Goal: Task Accomplishment & Management: Manage account settings

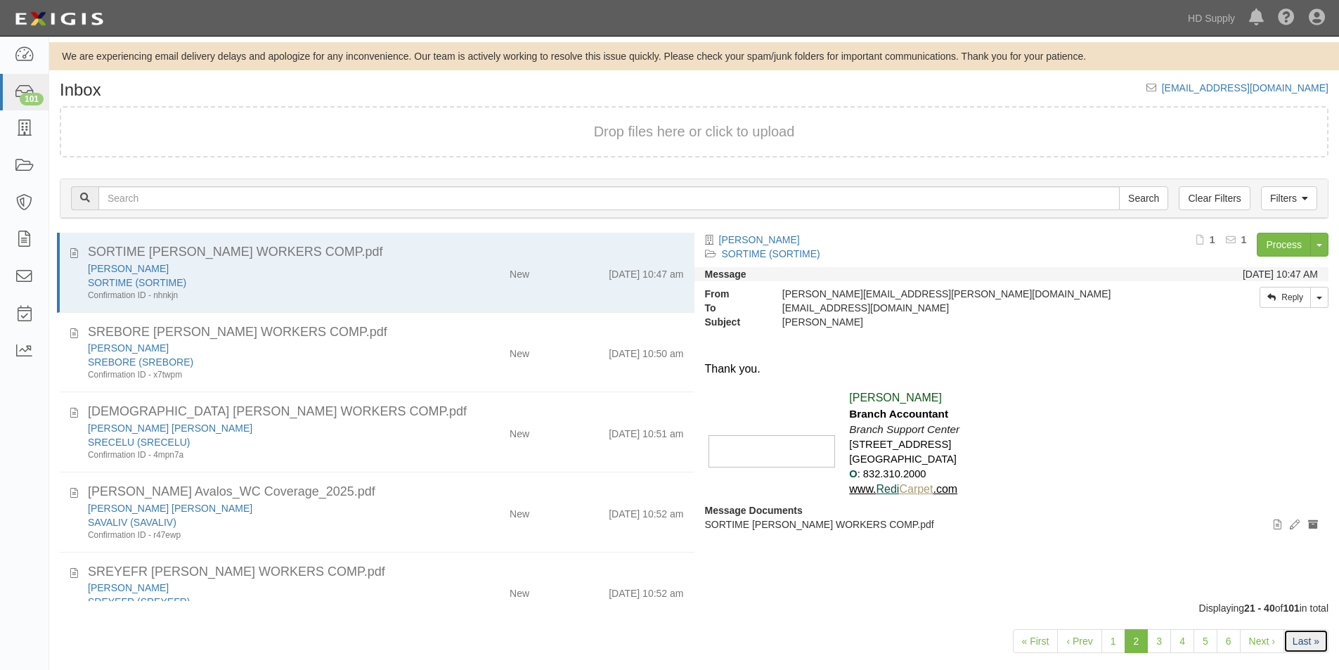
click at [1305, 638] on link "Last »" at bounding box center [1305, 641] width 45 height 24
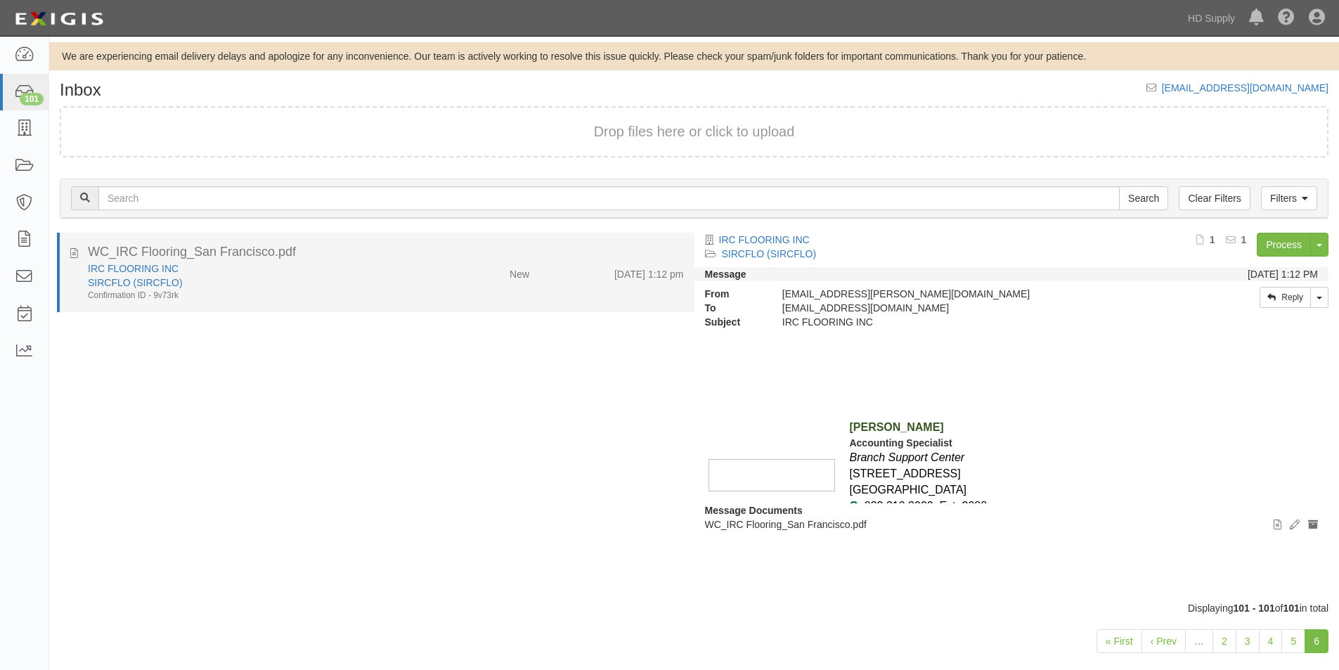
click at [429, 292] on div "IRC FLOORING INC SIRCFLO (SIRCFLO) Confirmation ID - 9v73rk" at bounding box center [257, 281] width 360 height 40
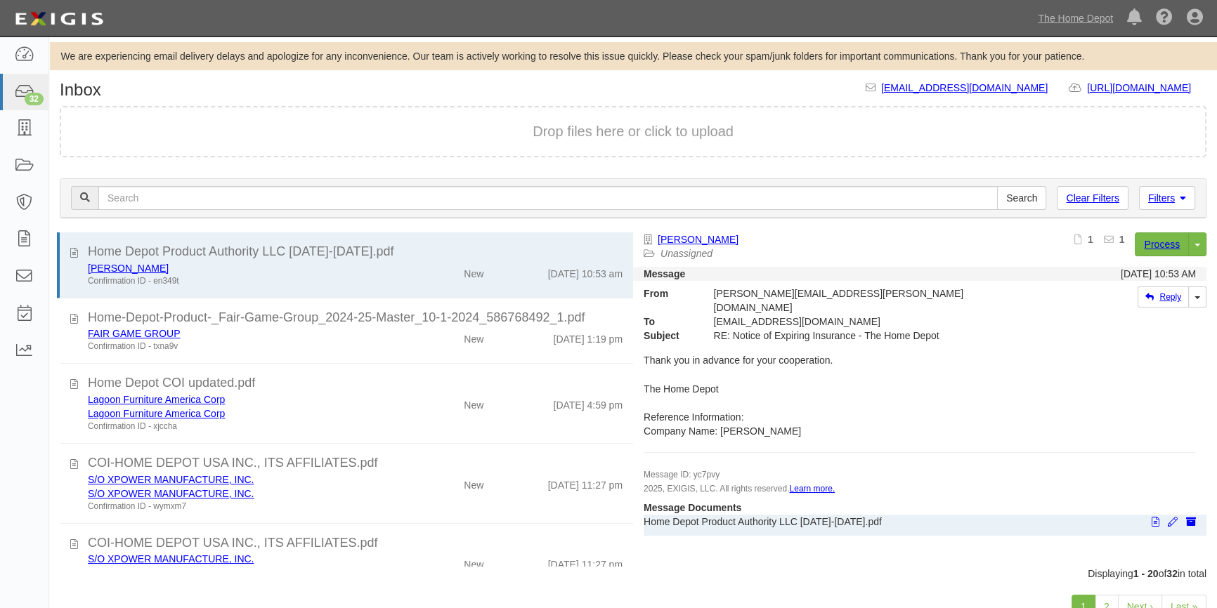
scroll to position [48, 0]
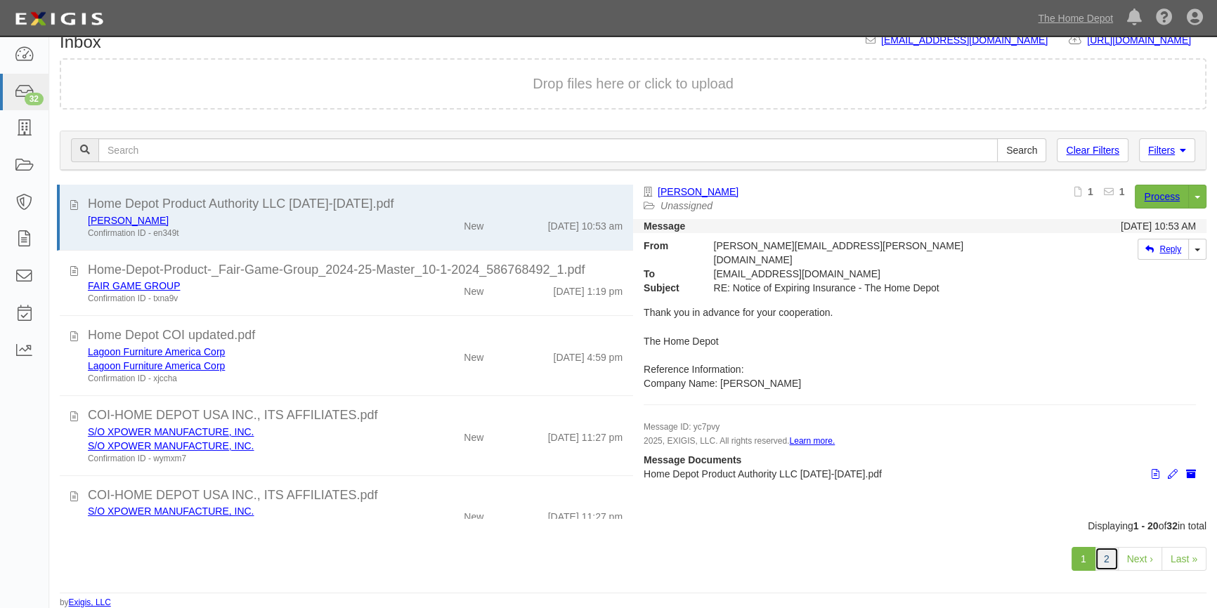
click at [1107, 562] on link "2" at bounding box center [1107, 559] width 24 height 24
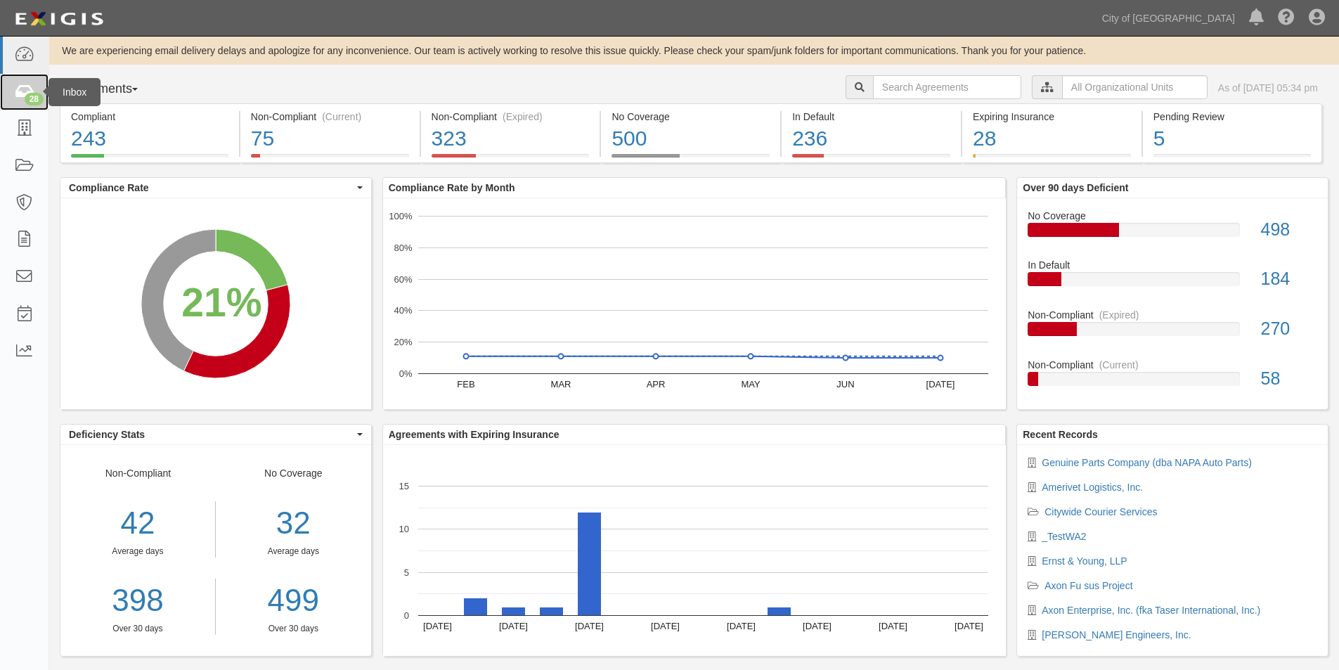
click at [30, 96] on div "28" at bounding box center [34, 99] width 19 height 13
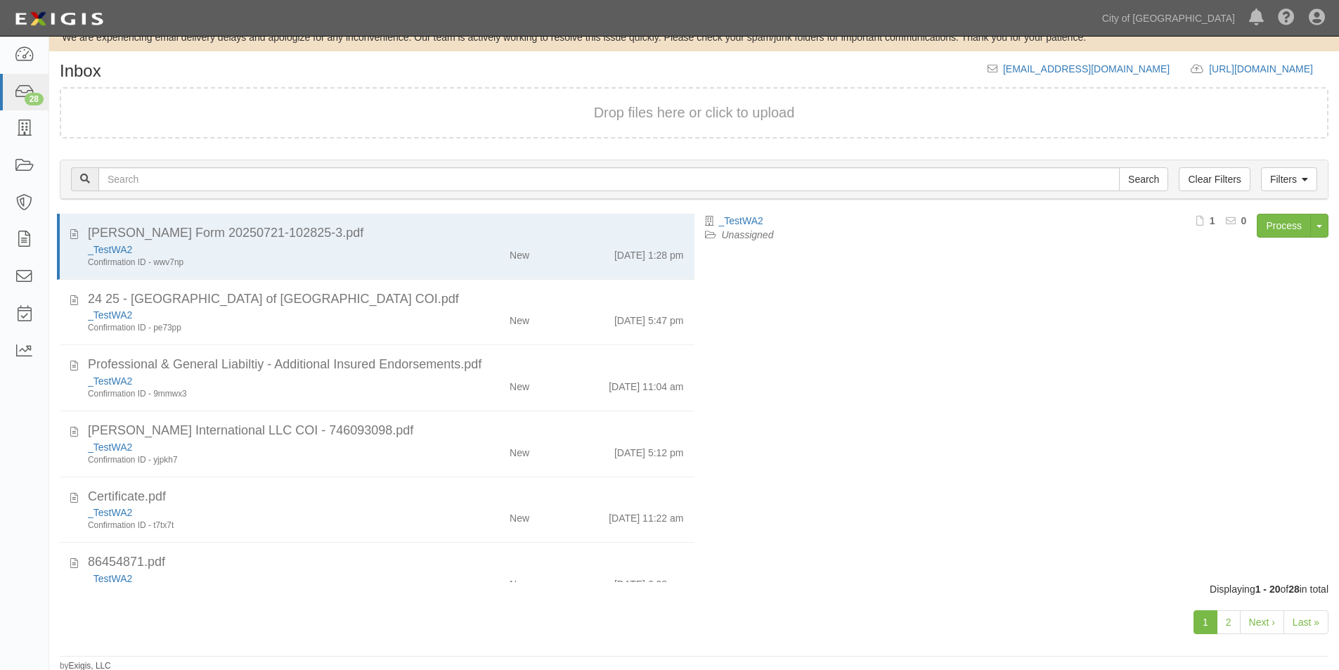
scroll to position [21, 0]
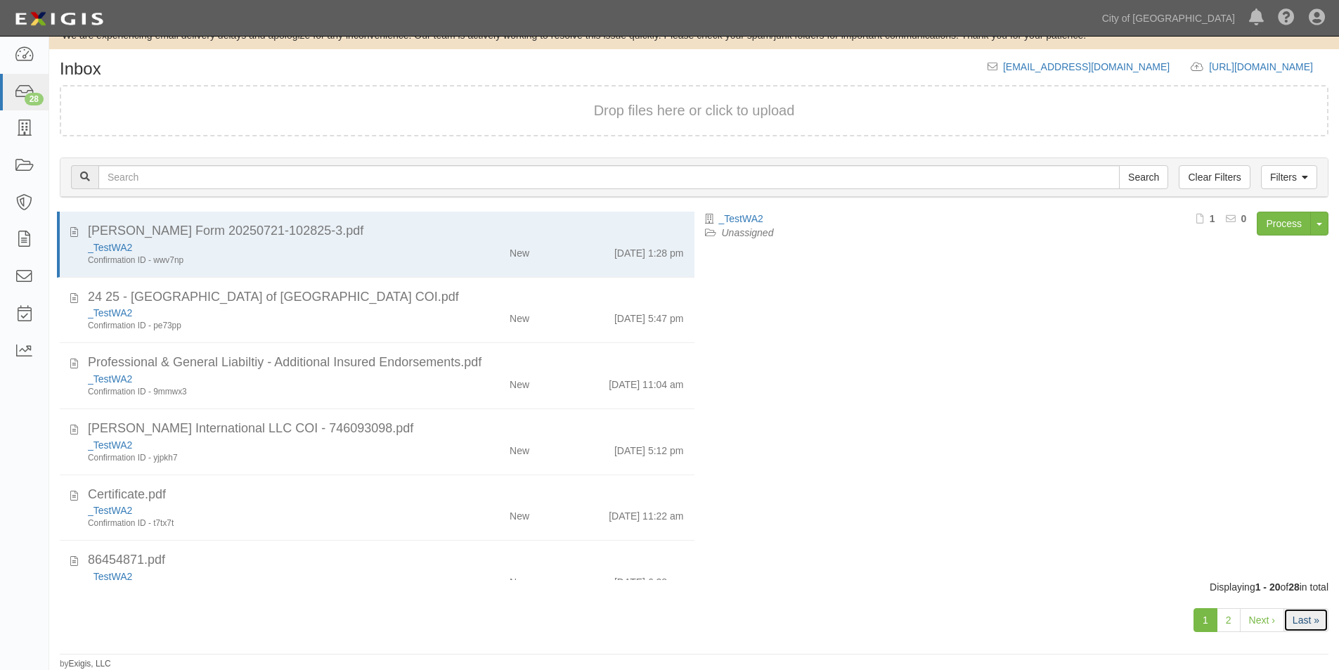
click at [1309, 622] on link "Last »" at bounding box center [1305, 620] width 45 height 24
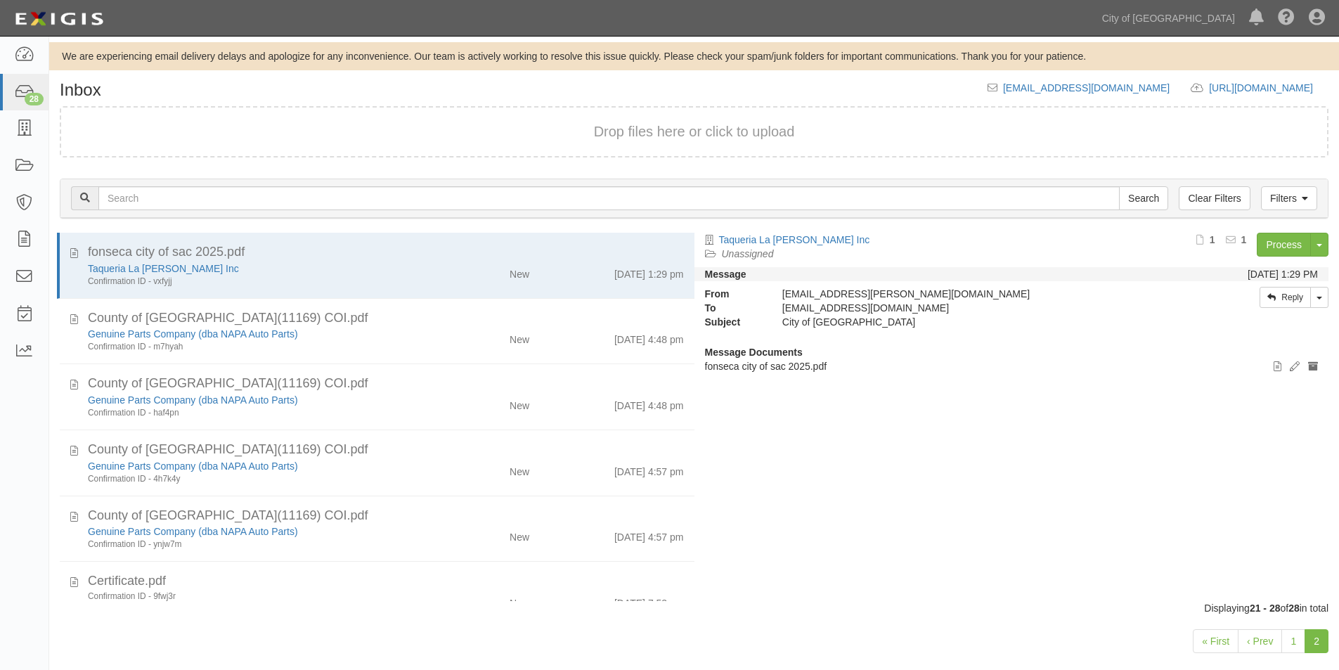
scroll to position [159, 0]
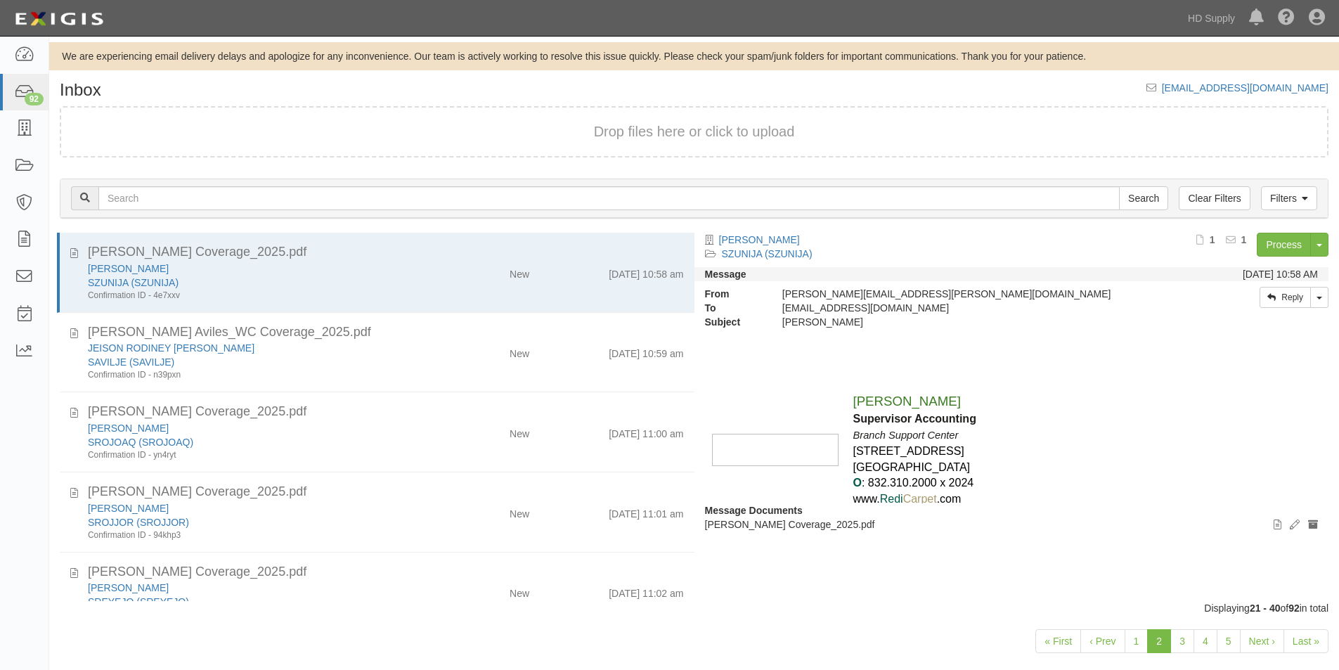
click at [32, 542] on div "Dashboard 92 Inbox Parties Agreements Coverages Documents Messages Tasks Reports" at bounding box center [24, 353] width 49 height 633
click at [1294, 641] on link "Last »" at bounding box center [1305, 641] width 45 height 24
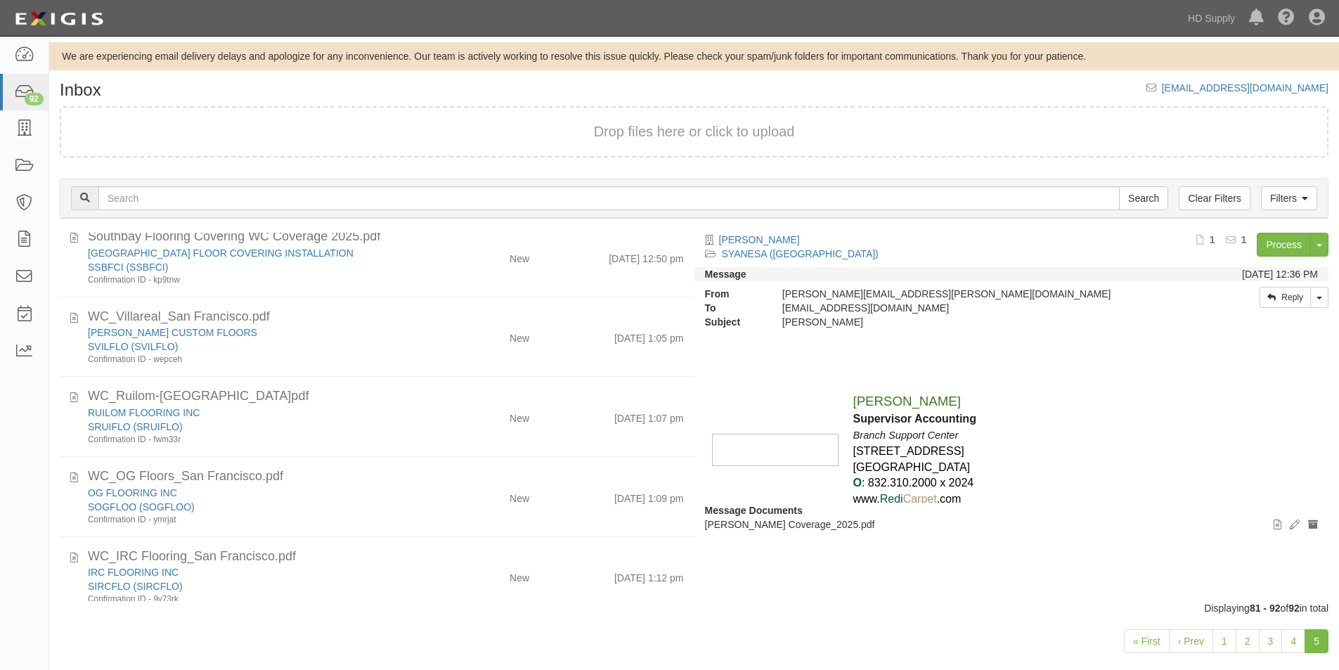
scroll to position [597, 0]
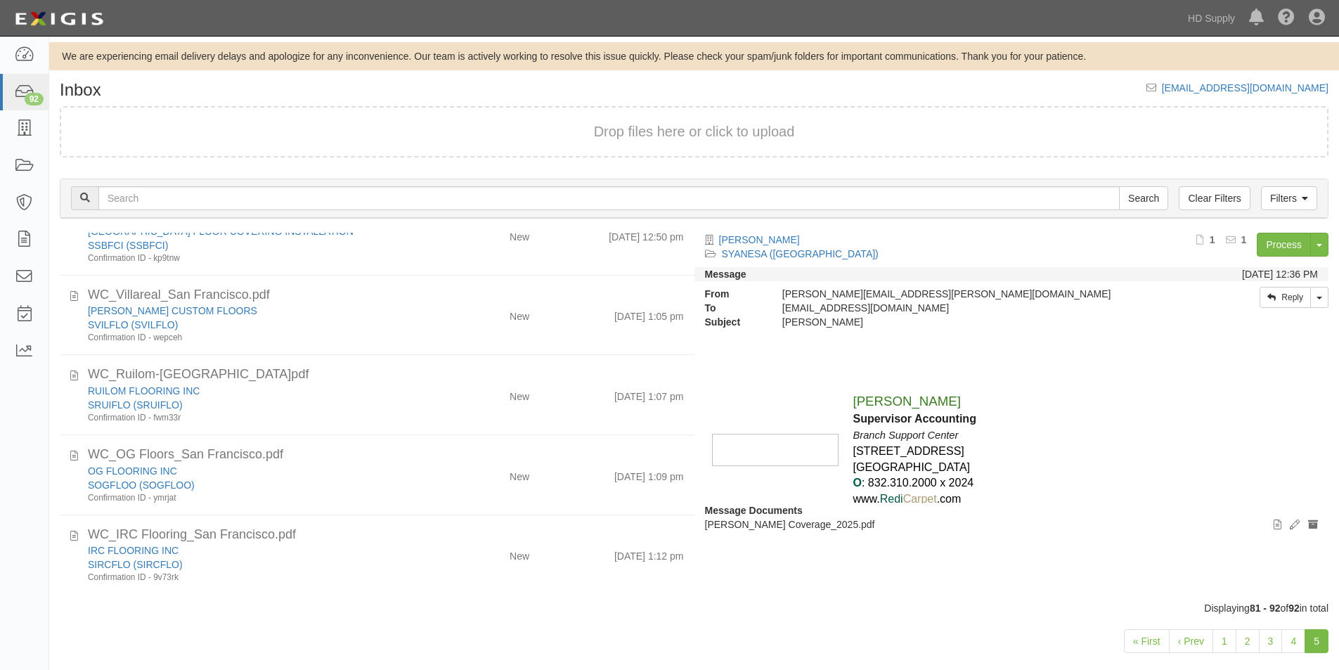
click at [103, 621] on div "« First ‹ Prev 1 2 3 4 5" at bounding box center [693, 643] width 1289 height 56
click at [1041, 115] on form "Drop files here or click to upload" at bounding box center [694, 131] width 1268 height 51
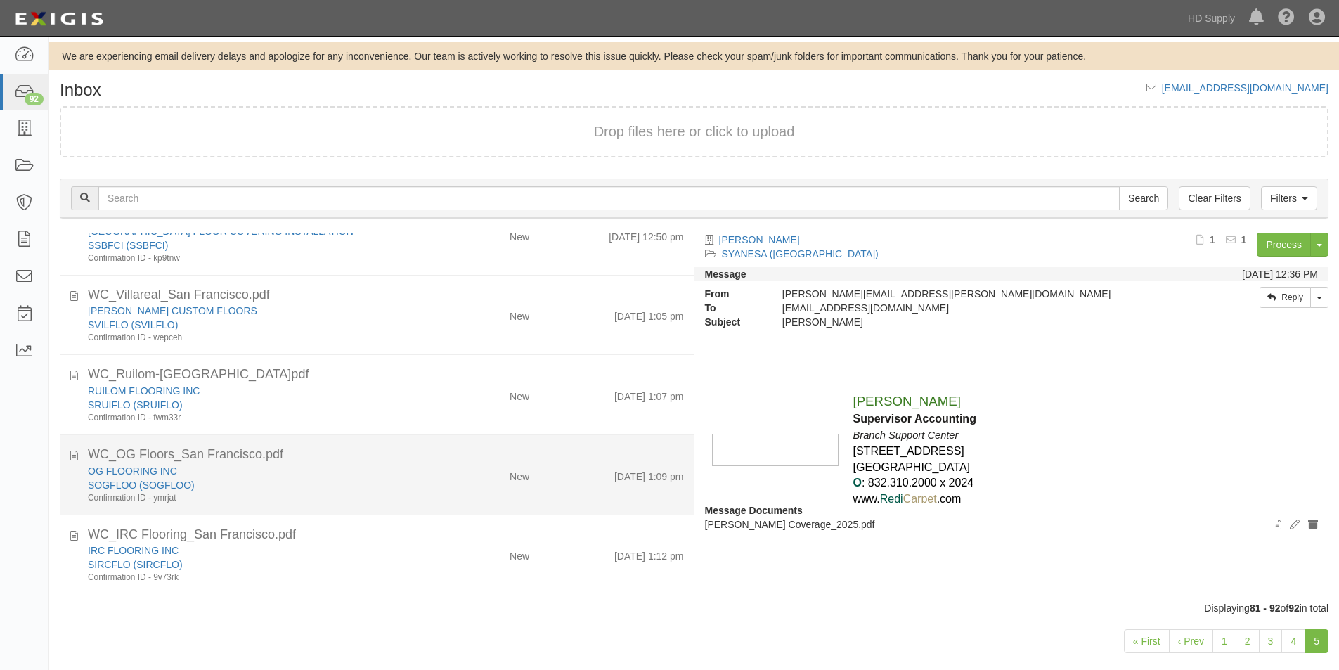
scroll to position [21, 0]
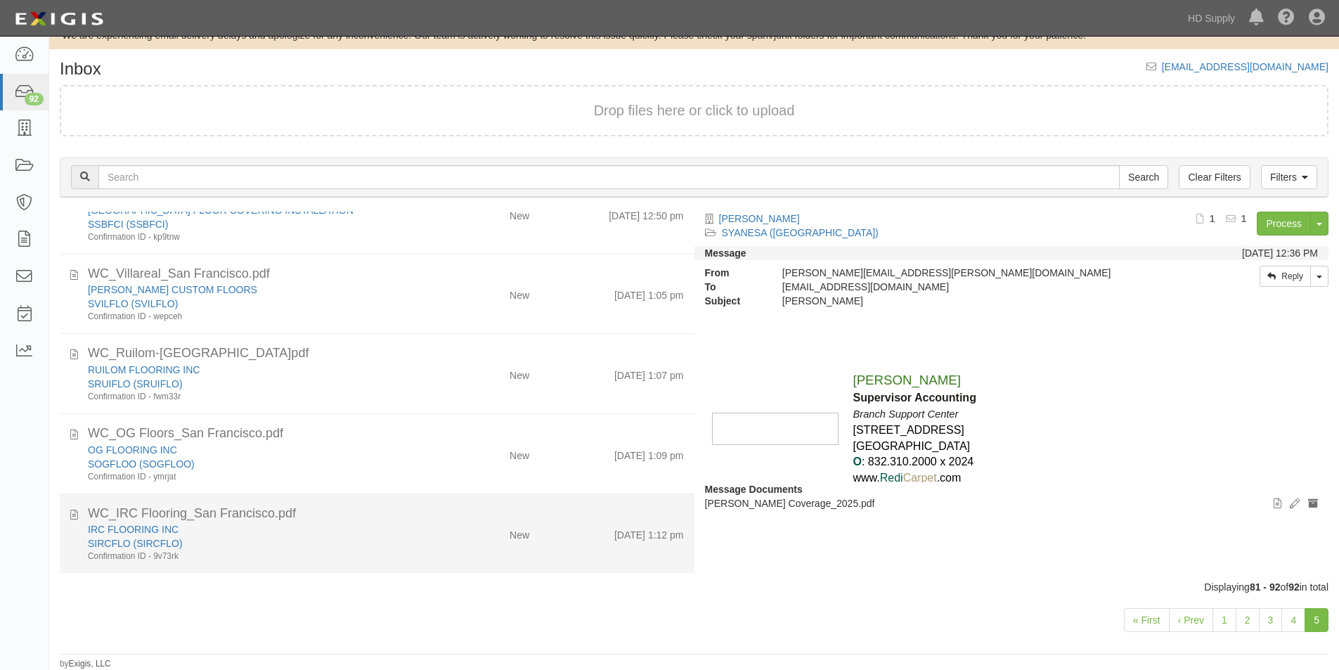
click at [388, 526] on div "IRC FLOORING INC" at bounding box center [257, 529] width 339 height 14
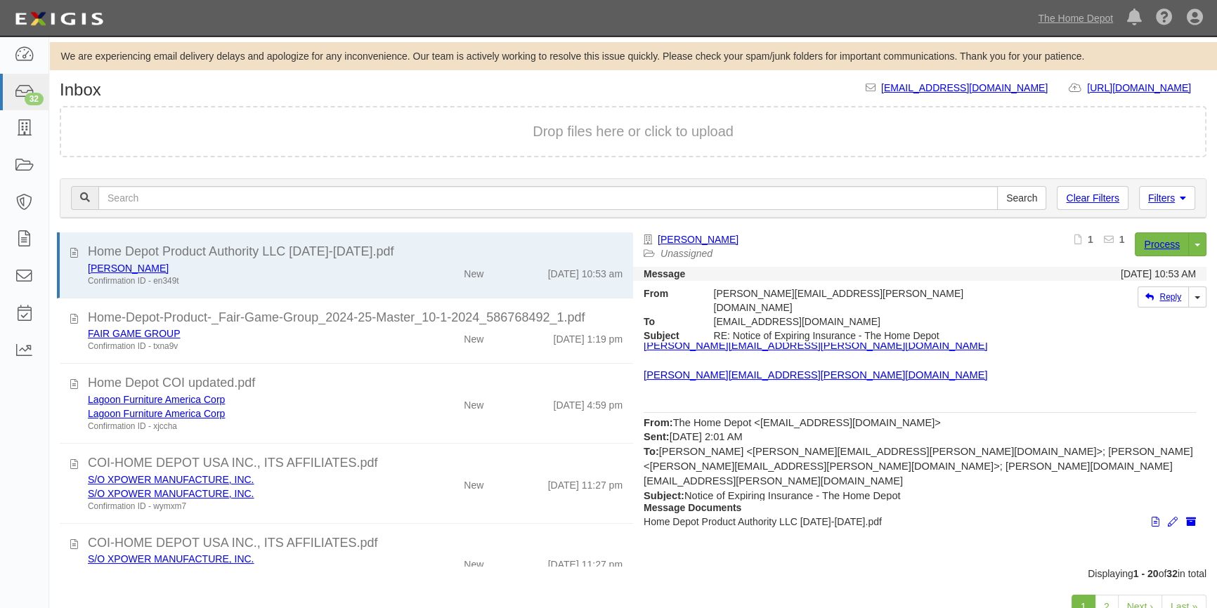
scroll to position [48, 0]
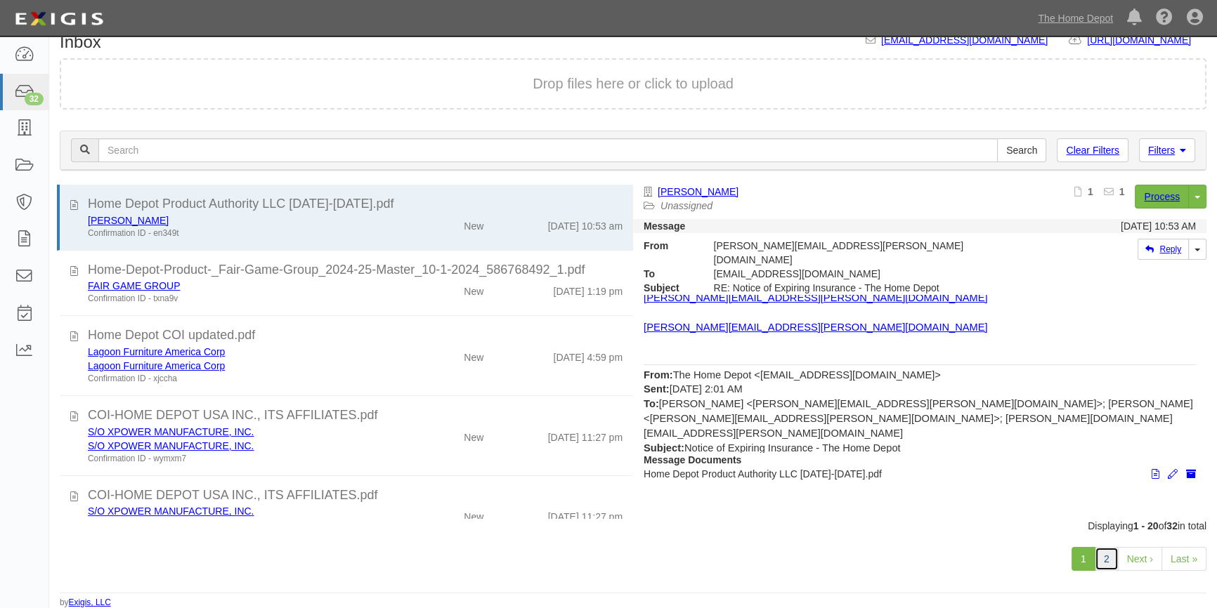
click at [1113, 562] on link "2" at bounding box center [1107, 559] width 24 height 24
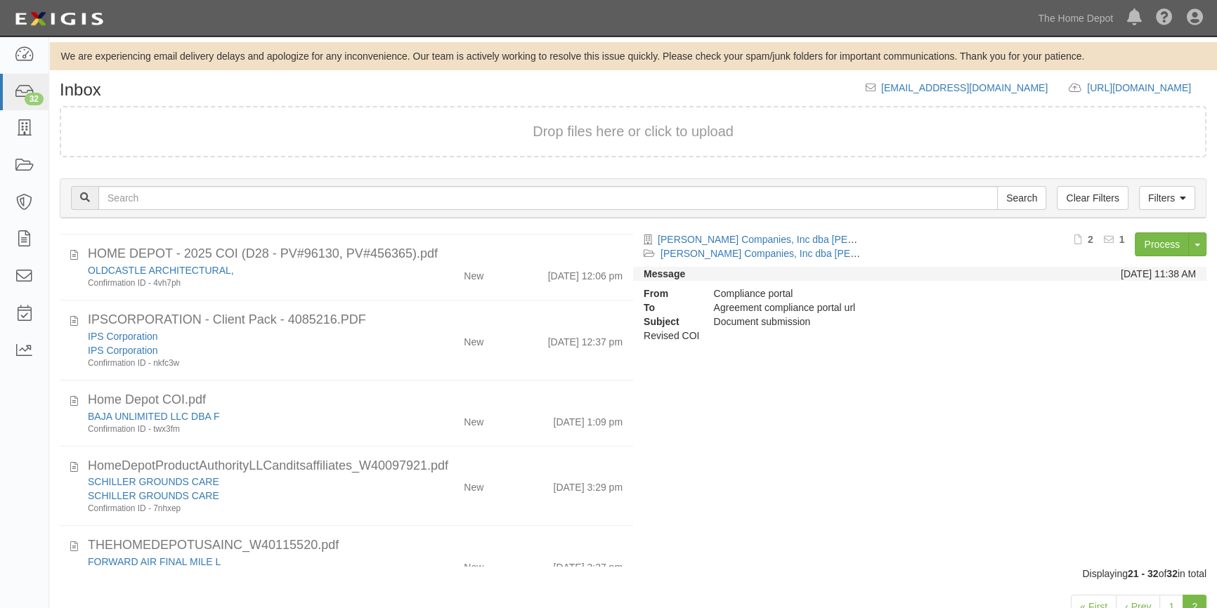
scroll to position [545, 0]
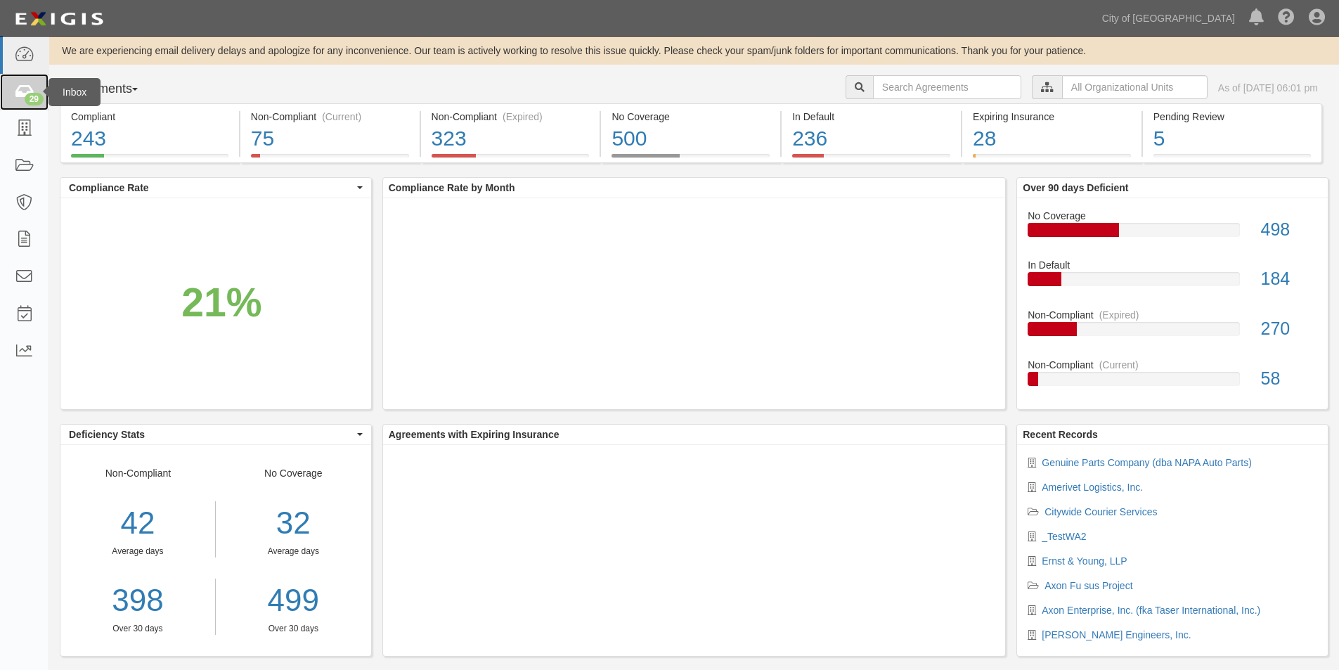
click at [26, 89] on icon at bounding box center [24, 92] width 20 height 16
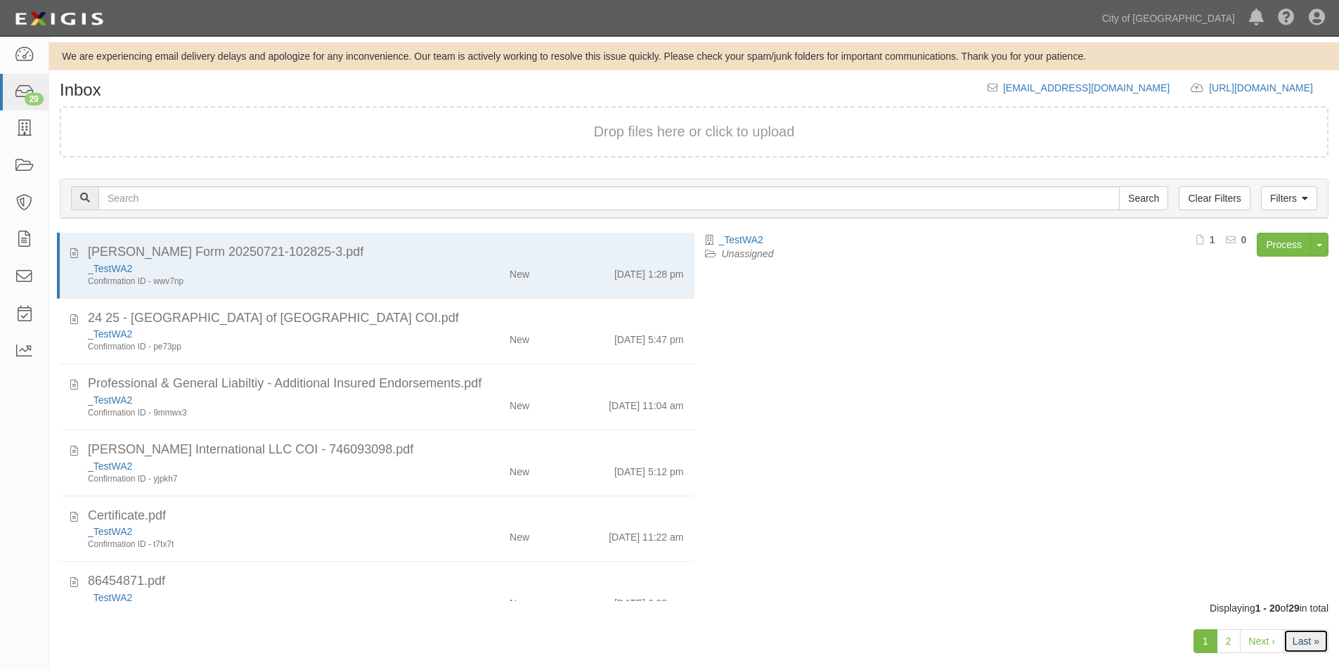
click at [1308, 643] on link "Last »" at bounding box center [1305, 641] width 45 height 24
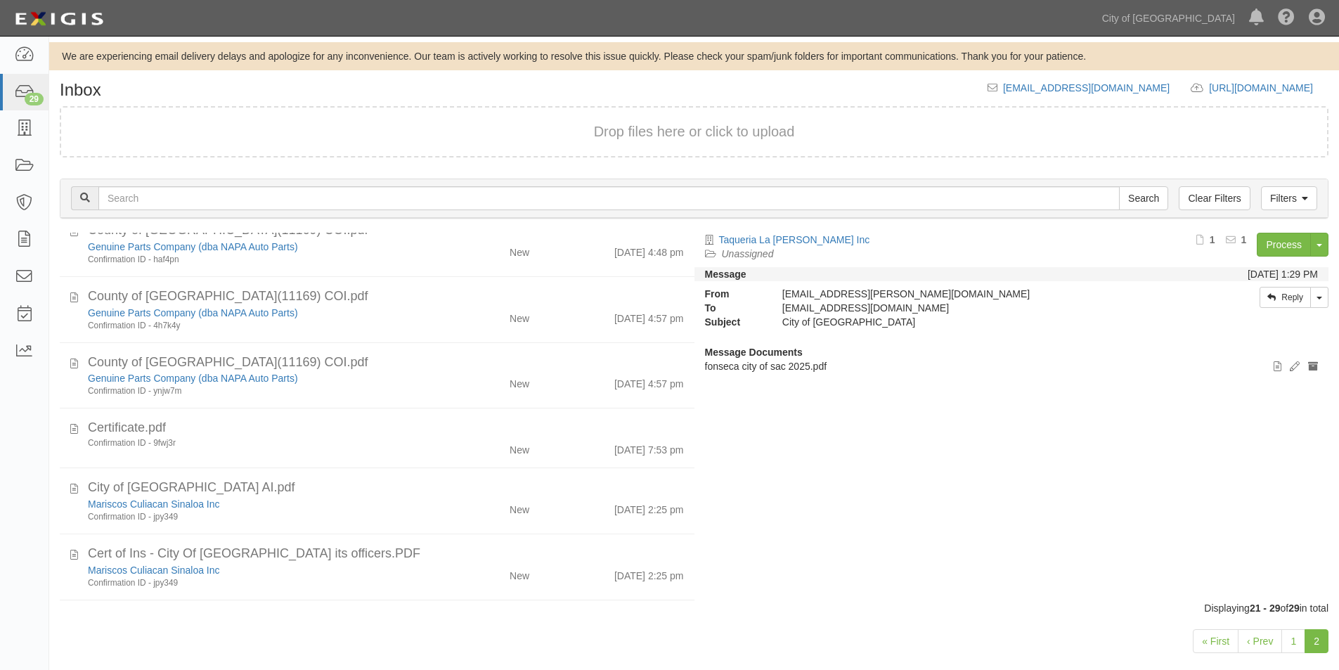
scroll to position [218, 0]
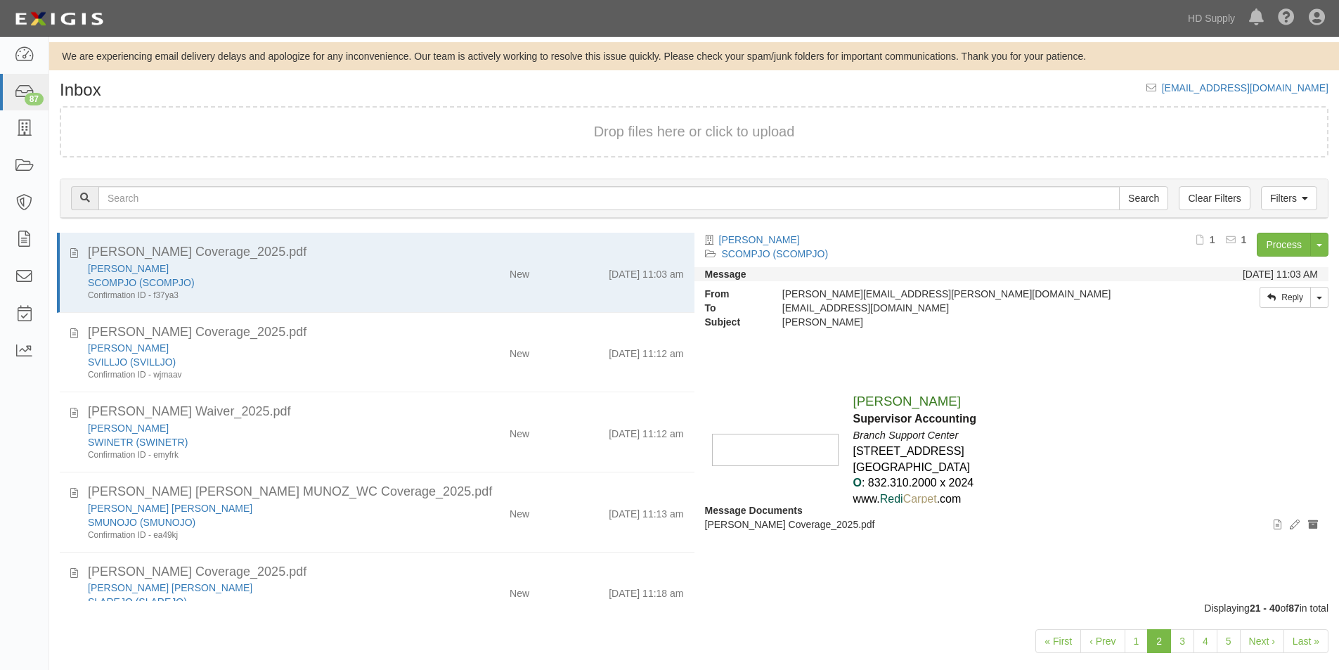
click at [703, 155] on form "Drop files here or click to upload" at bounding box center [694, 131] width 1268 height 51
click at [702, 155] on form "Drop files here or click to upload" at bounding box center [694, 131] width 1268 height 51
click at [1124, 445] on div "Elizabeth Alvarez Supervisor Accounting Branch Support Center 10101 Fountaingat…" at bounding box center [1011, 440] width 613 height 223
click at [1301, 644] on link "Last »" at bounding box center [1305, 641] width 45 height 24
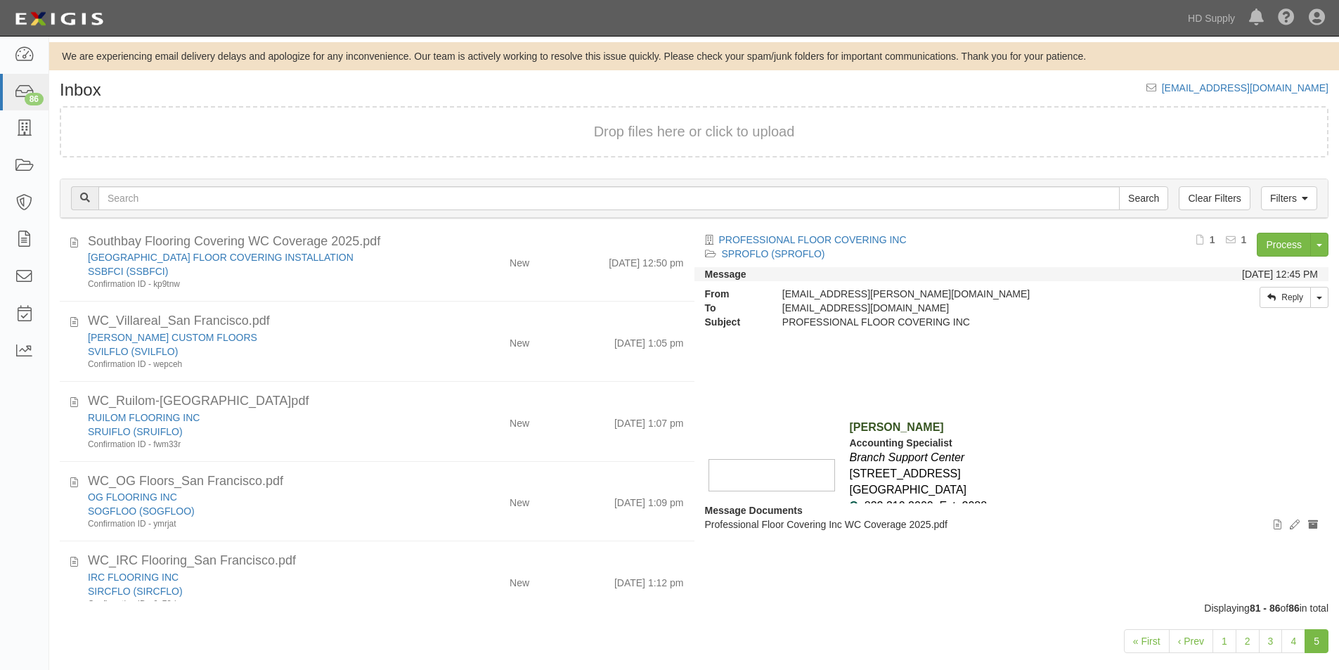
scroll to position [117, 0]
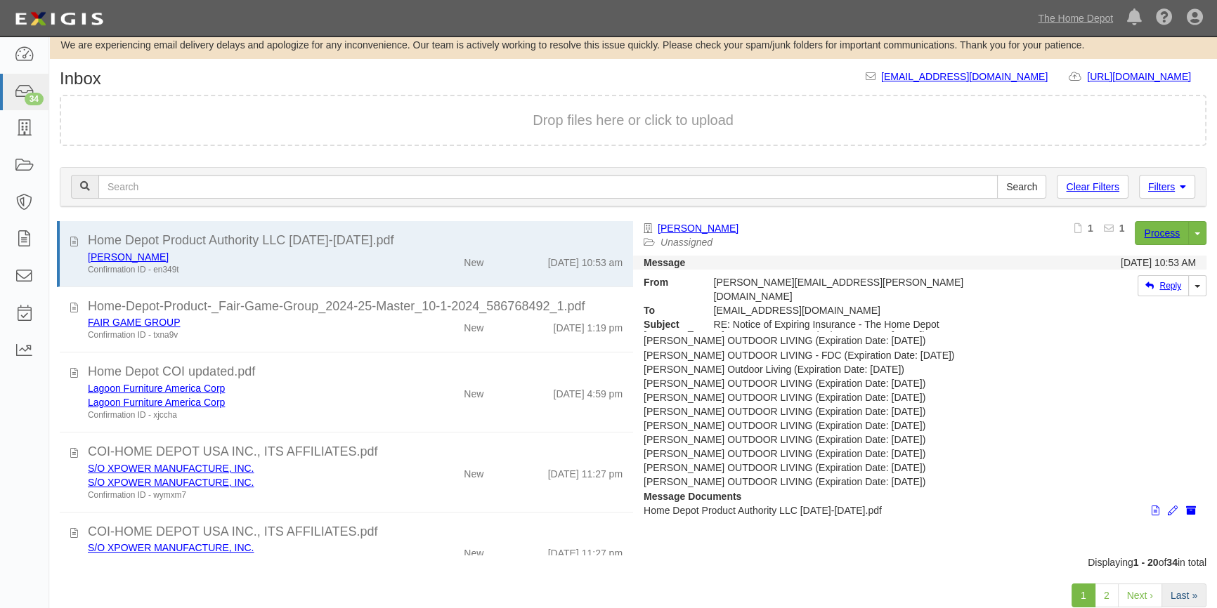
scroll to position [48, 0]
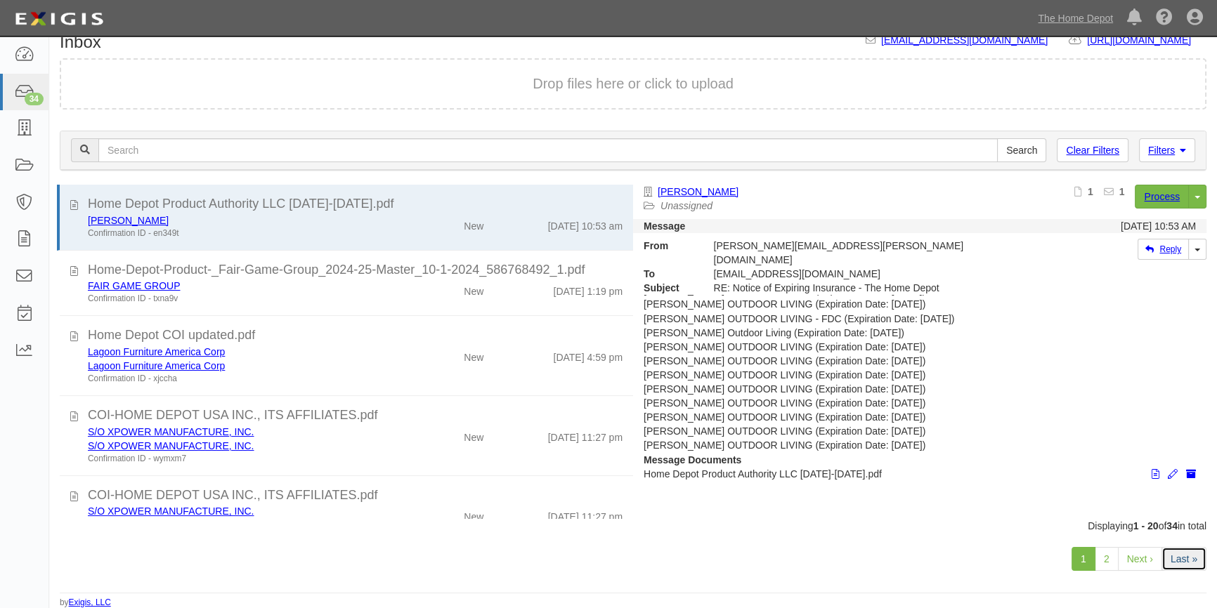
click at [1178, 560] on link "Last »" at bounding box center [1183, 559] width 45 height 24
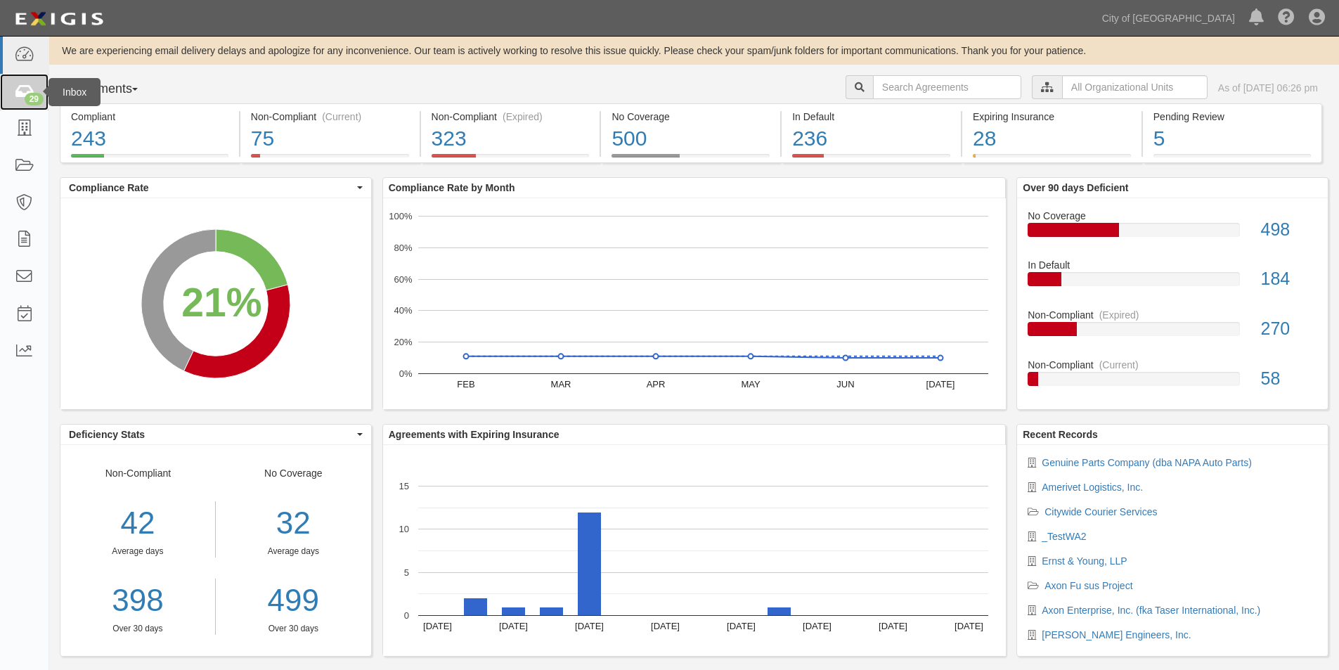
click at [32, 90] on icon at bounding box center [24, 92] width 20 height 16
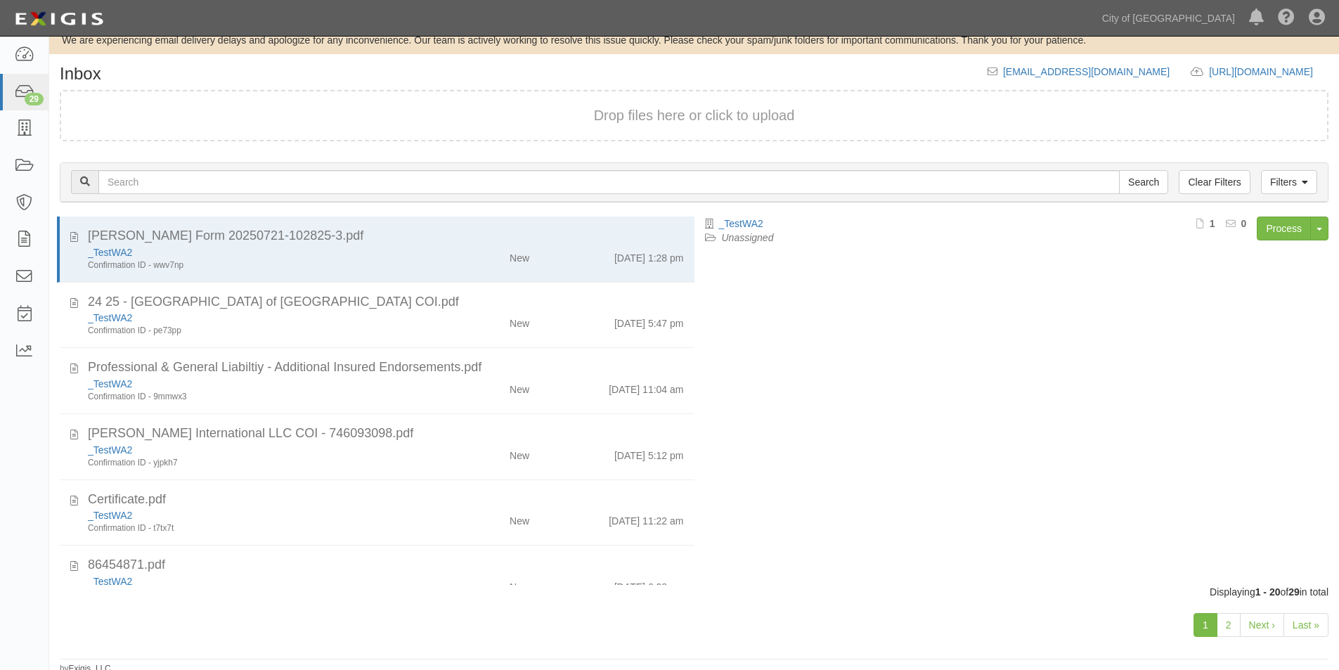
scroll to position [21, 0]
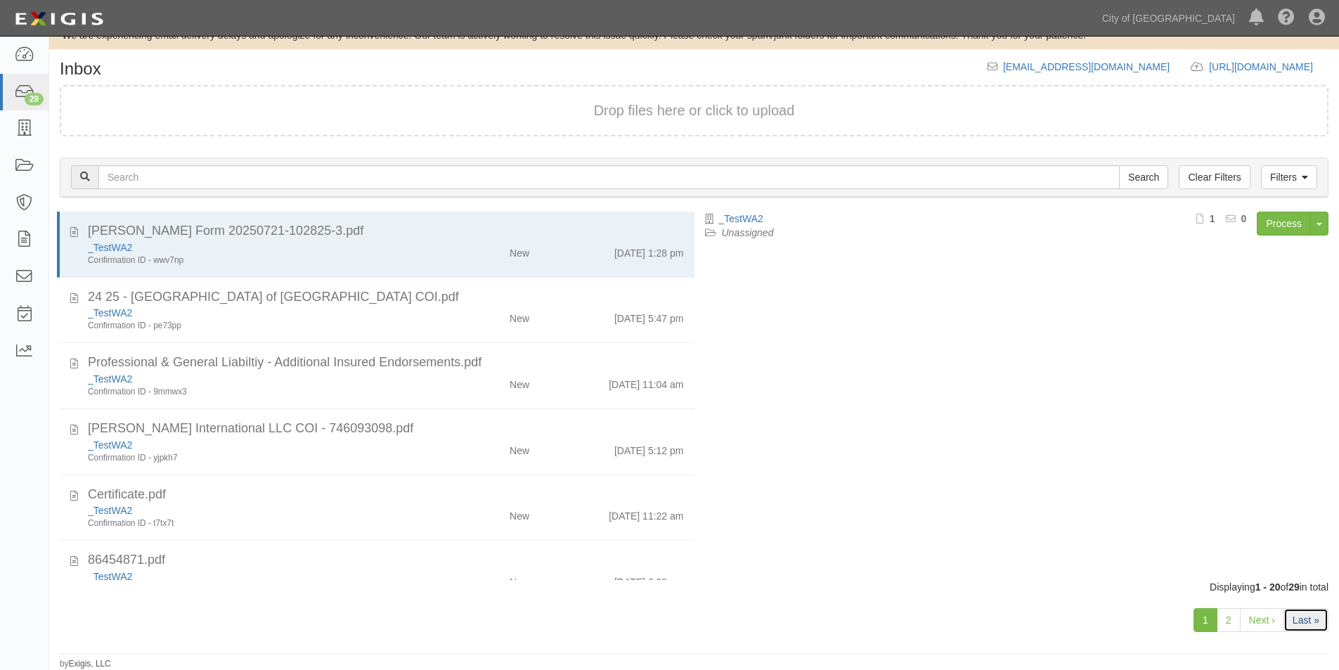
click at [1297, 616] on link "Last »" at bounding box center [1305, 620] width 45 height 24
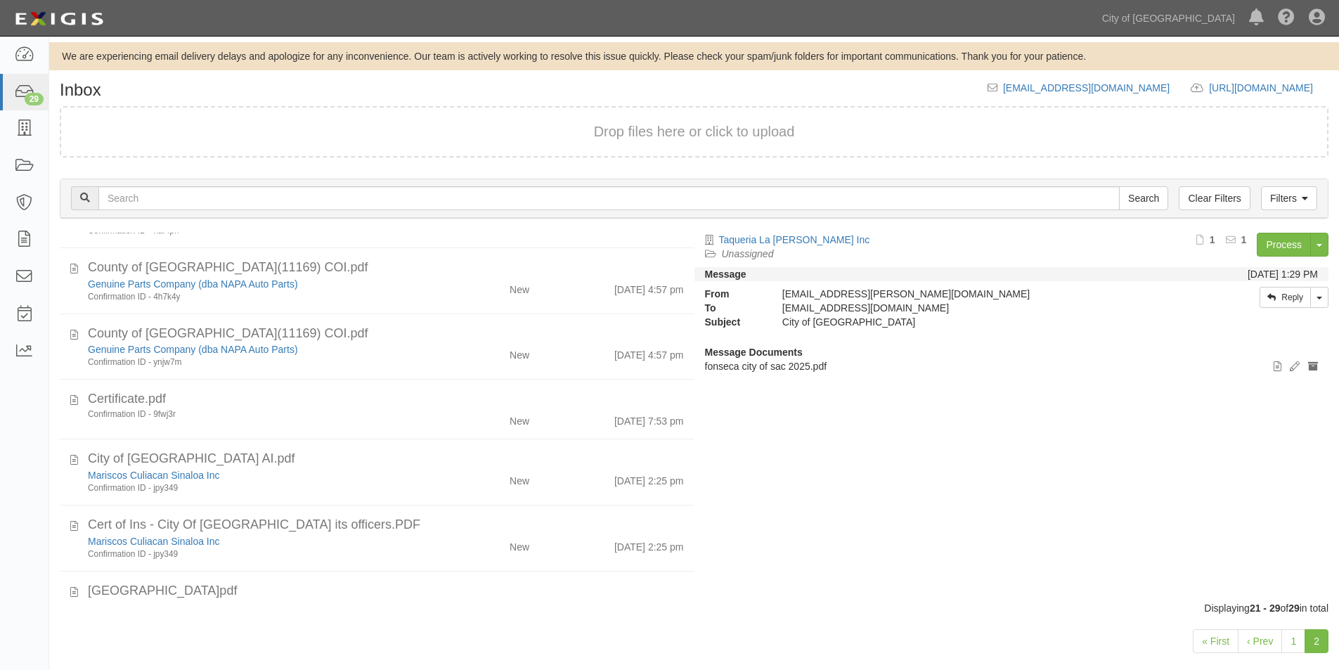
scroll to position [218, 0]
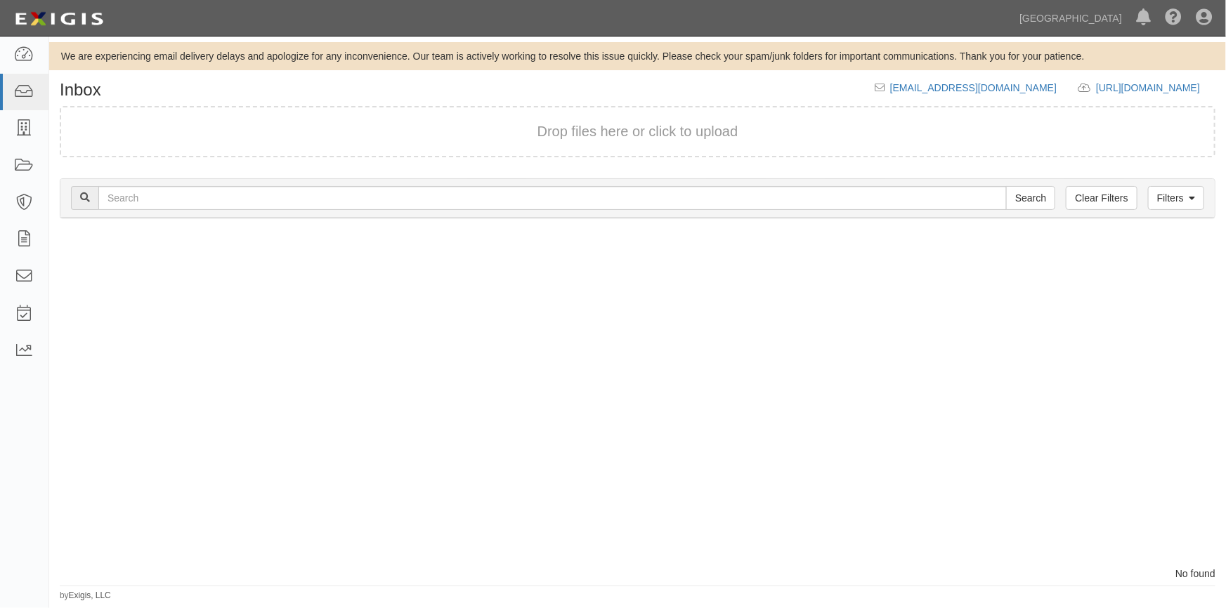
click at [271, 345] on div at bounding box center [343, 400] width 589 height 334
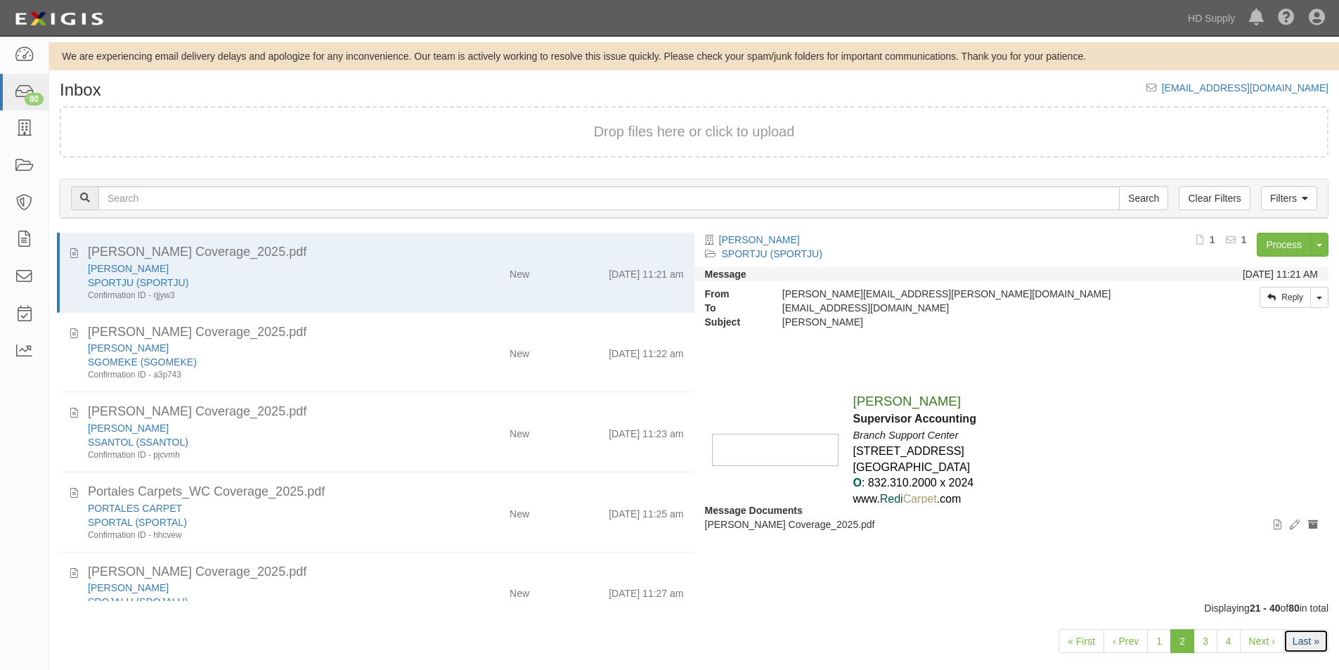
click at [1305, 635] on link "Last »" at bounding box center [1305, 641] width 45 height 24
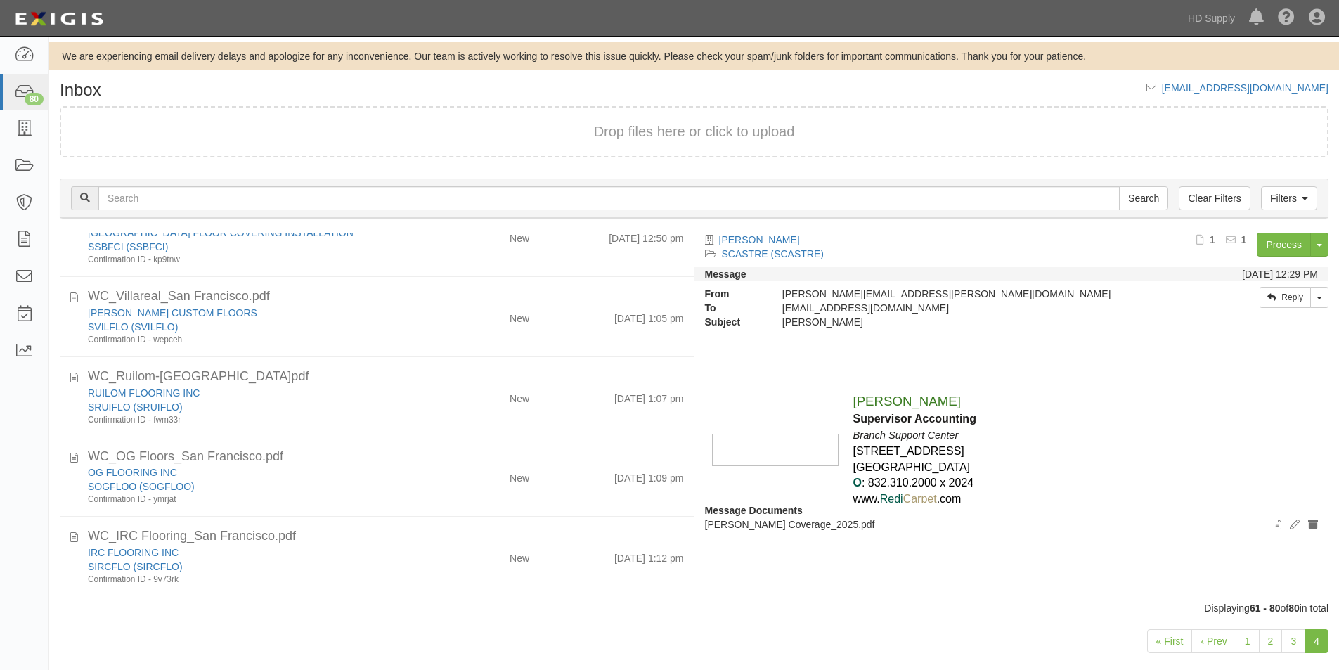
scroll to position [1236, 0]
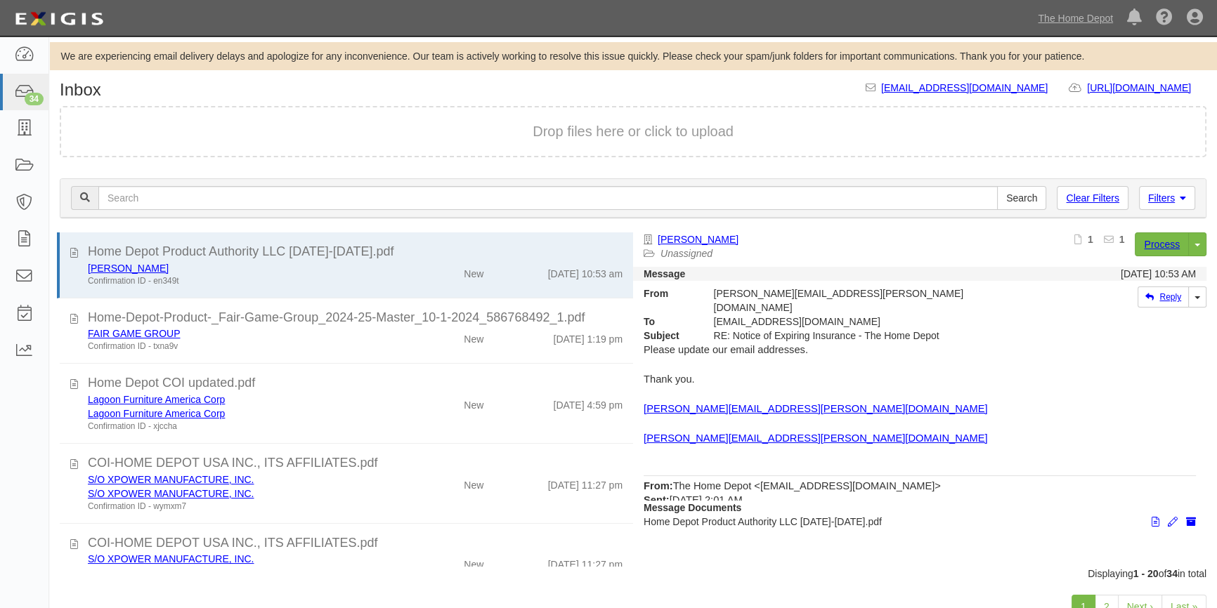
scroll to position [48, 0]
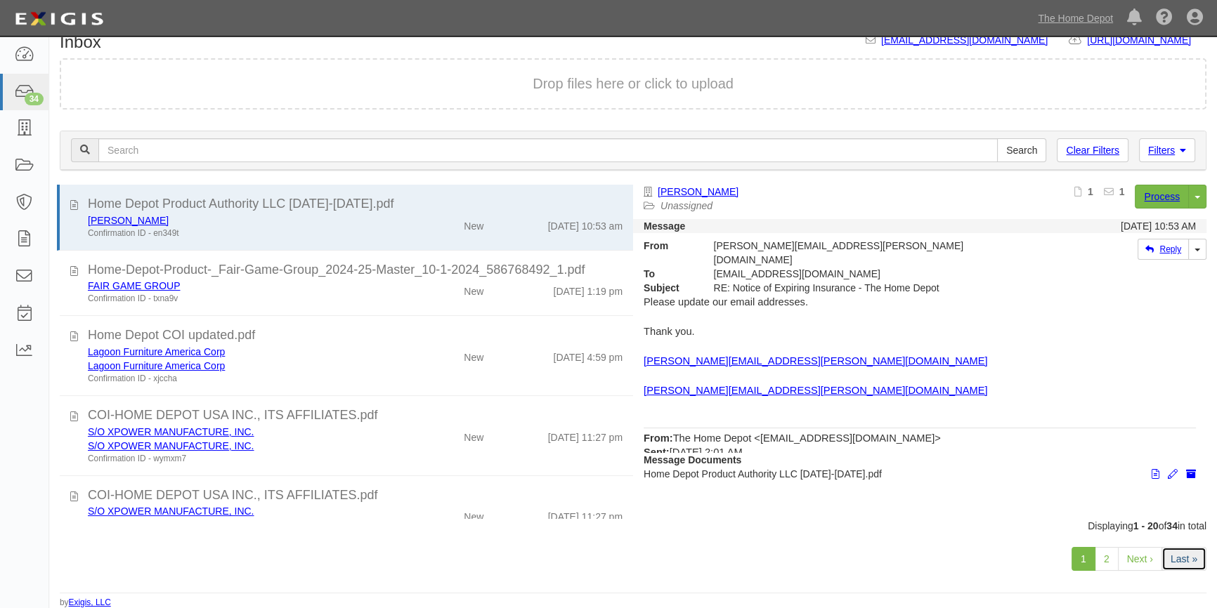
click at [1173, 564] on link "Last »" at bounding box center [1183, 559] width 45 height 24
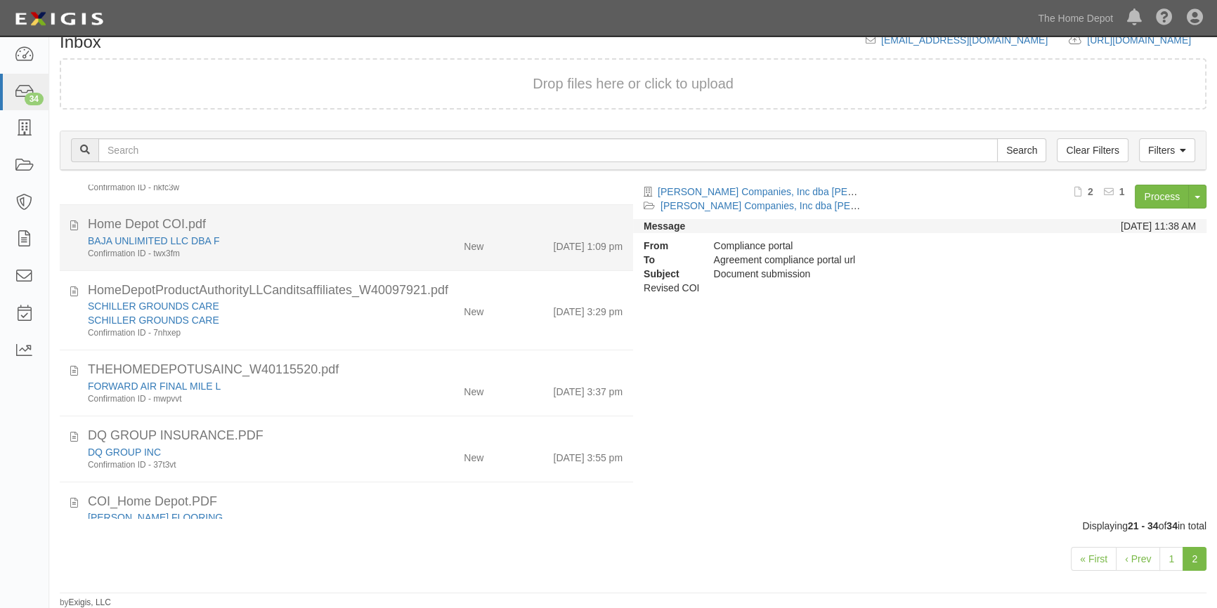
scroll to position [676, 0]
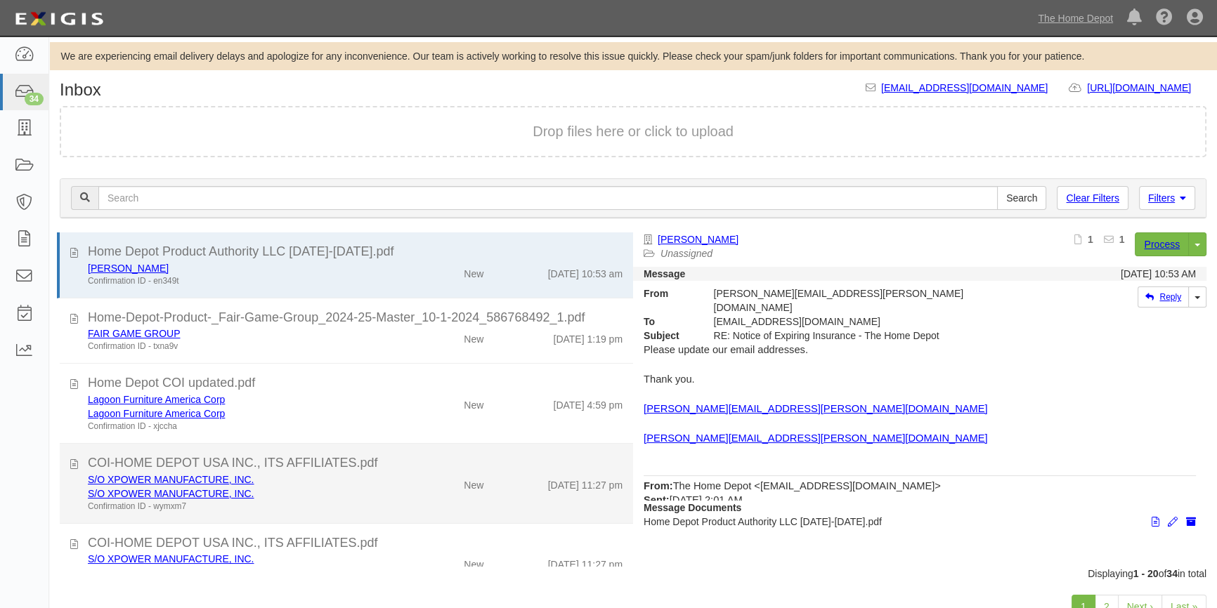
click at [289, 506] on div "Confirmation ID - wymxm7" at bounding box center [239, 507] width 303 height 12
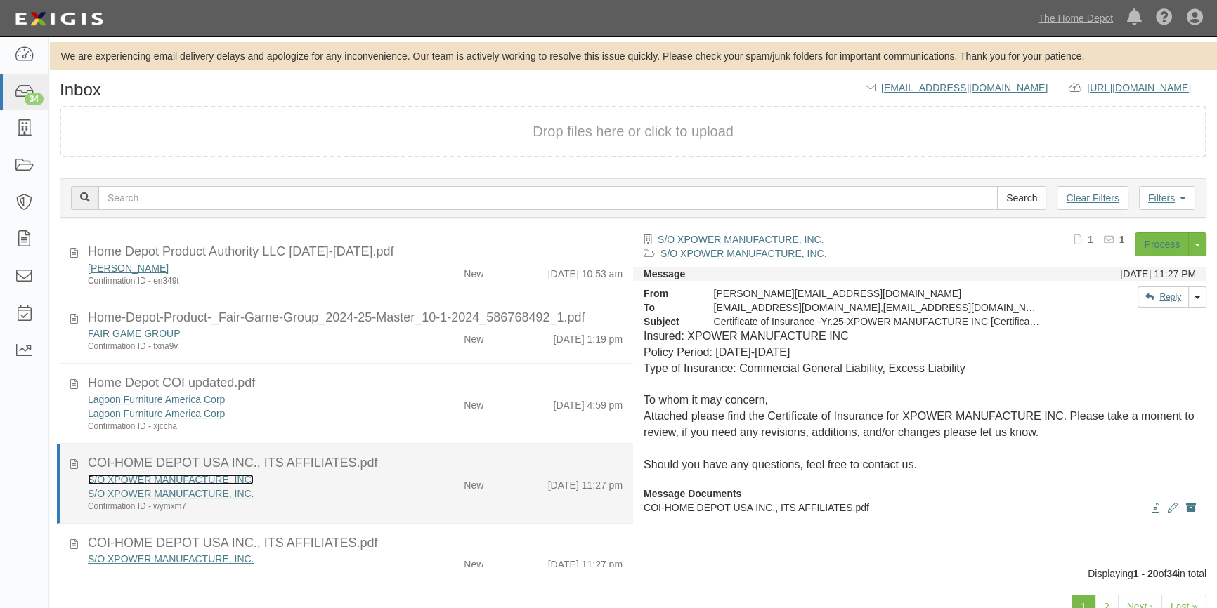
click at [187, 478] on link "S/O XPOWER MANUFACTURE, INC." at bounding box center [171, 479] width 166 height 11
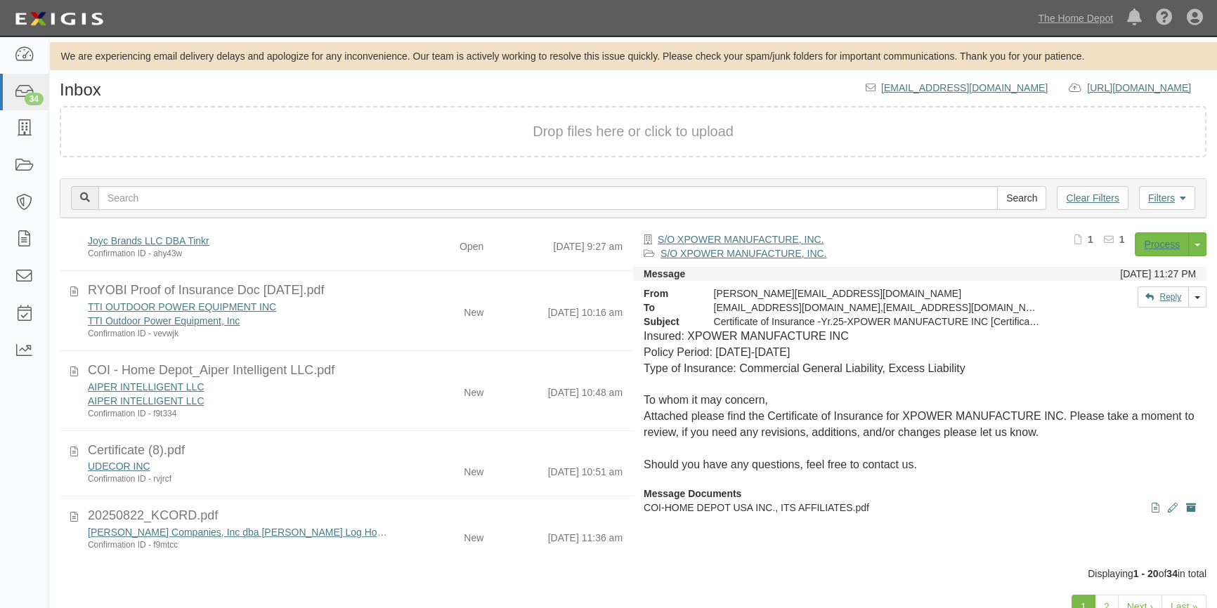
scroll to position [48, 0]
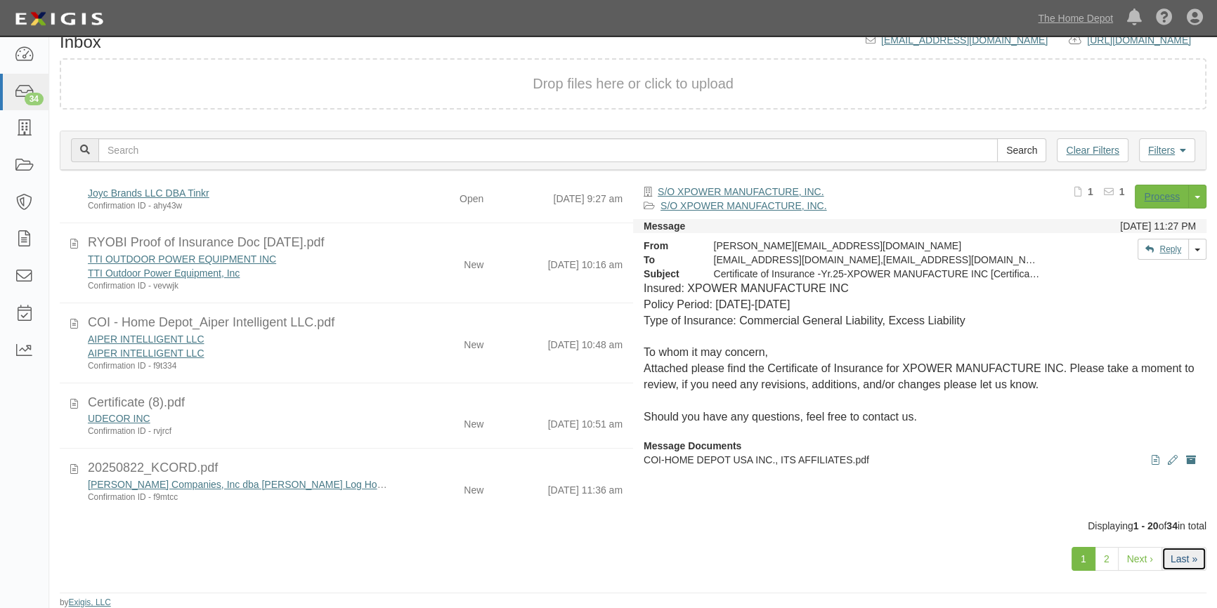
click at [1199, 561] on link "Last »" at bounding box center [1183, 559] width 45 height 24
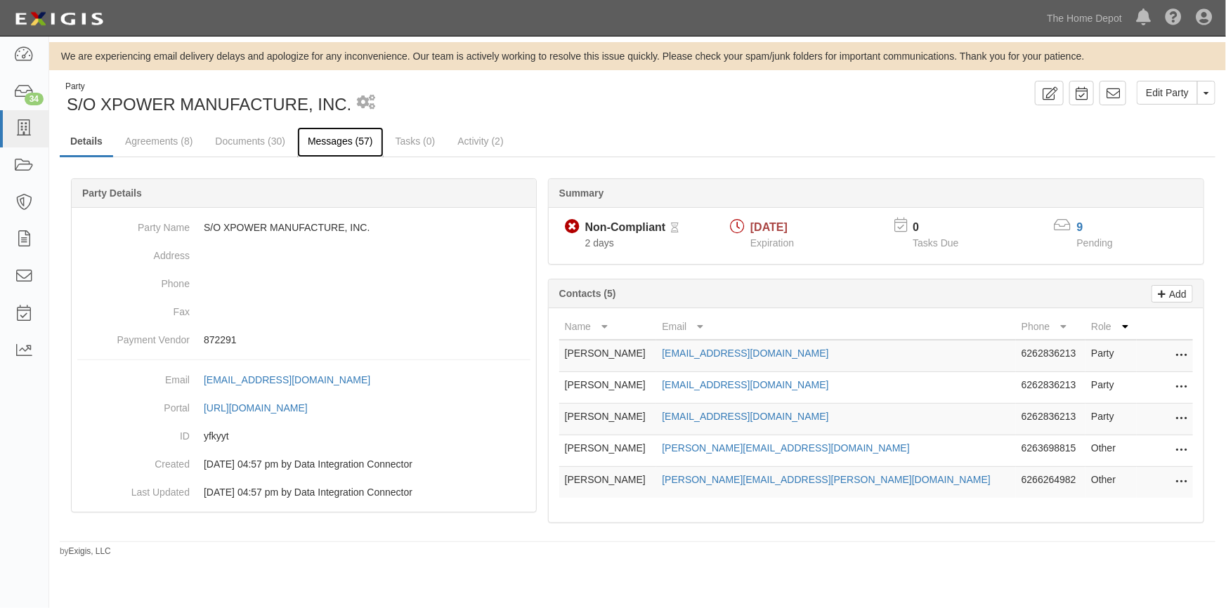
click at [330, 146] on link "Messages (57)" at bounding box center [340, 142] width 86 height 30
click at [23, 128] on icon at bounding box center [24, 129] width 20 height 16
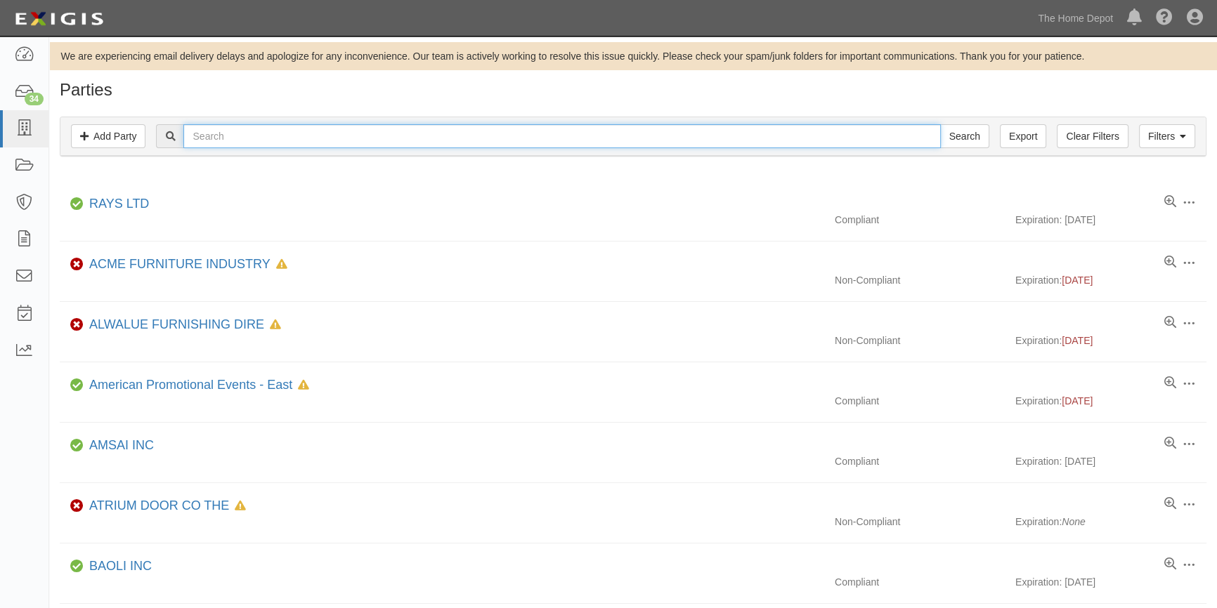
click at [257, 134] on input "text" at bounding box center [561, 136] width 757 height 24
type input "s/o"
click at [940, 124] on input "Search" at bounding box center [964, 136] width 49 height 24
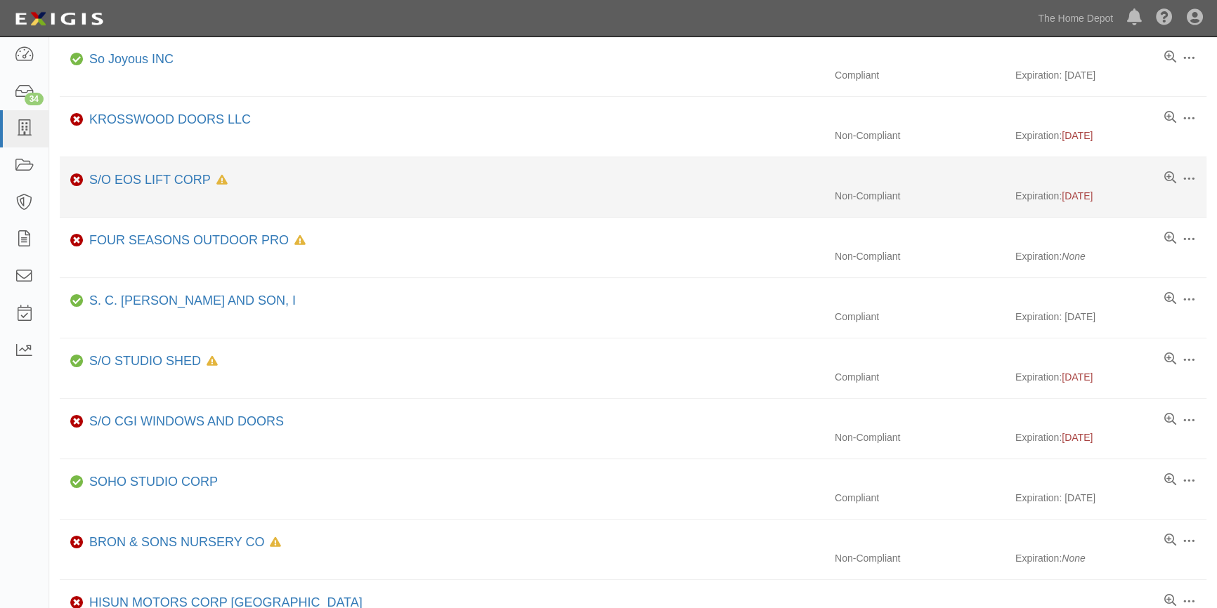
scroll to position [703, 0]
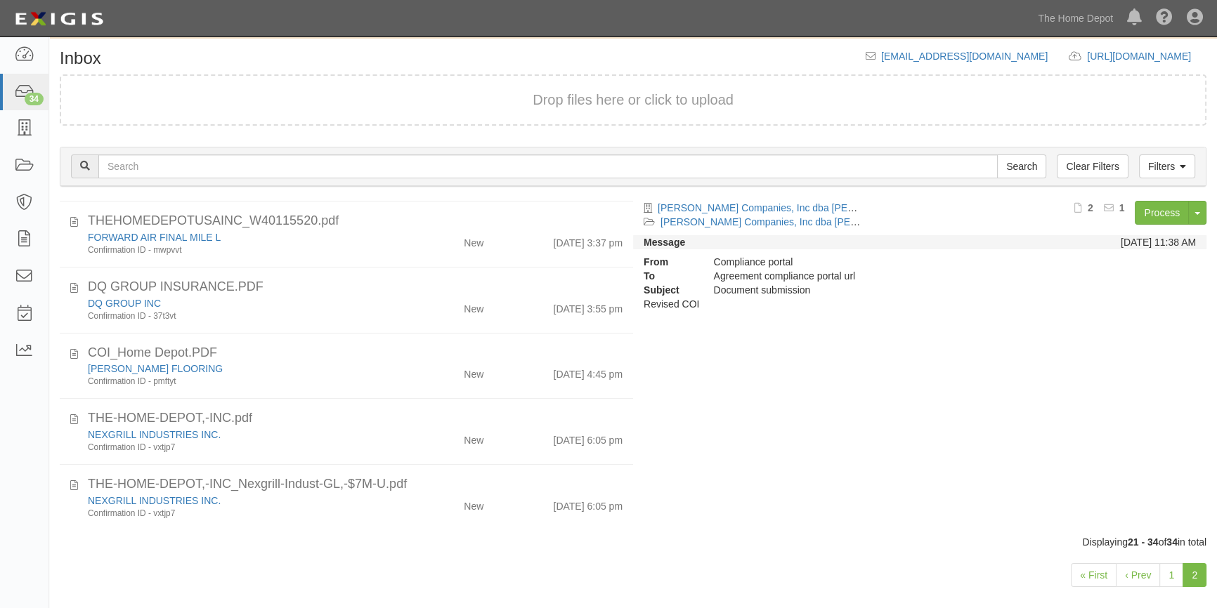
scroll to position [48, 0]
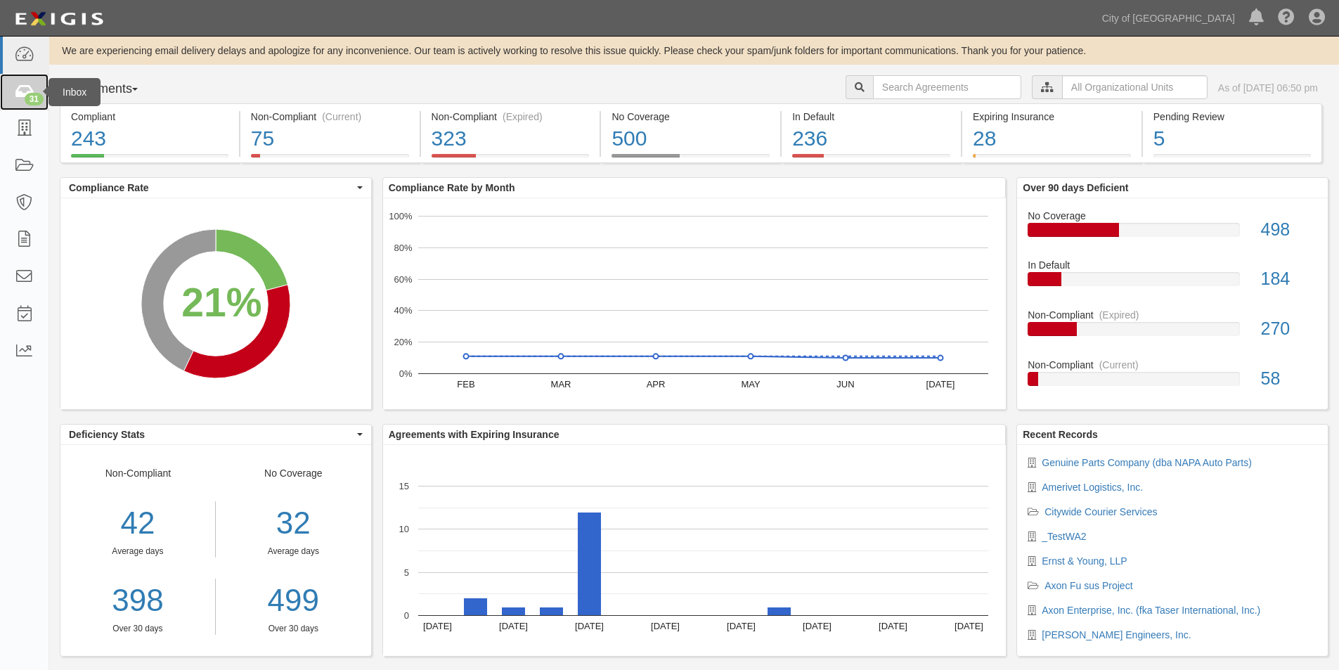
click at [20, 96] on icon at bounding box center [24, 92] width 20 height 16
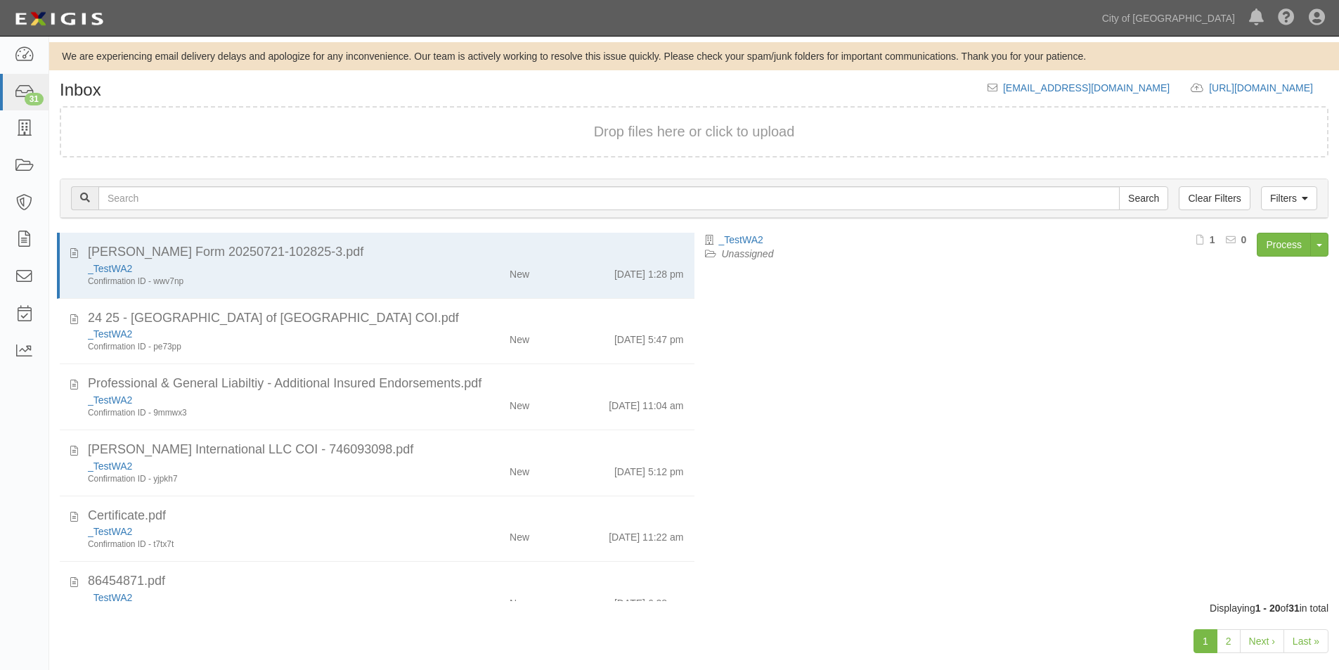
click at [1229, 654] on div "1 2 Next › Last »" at bounding box center [693, 643] width 1289 height 56
click at [1229, 646] on link "2" at bounding box center [1228, 641] width 24 height 24
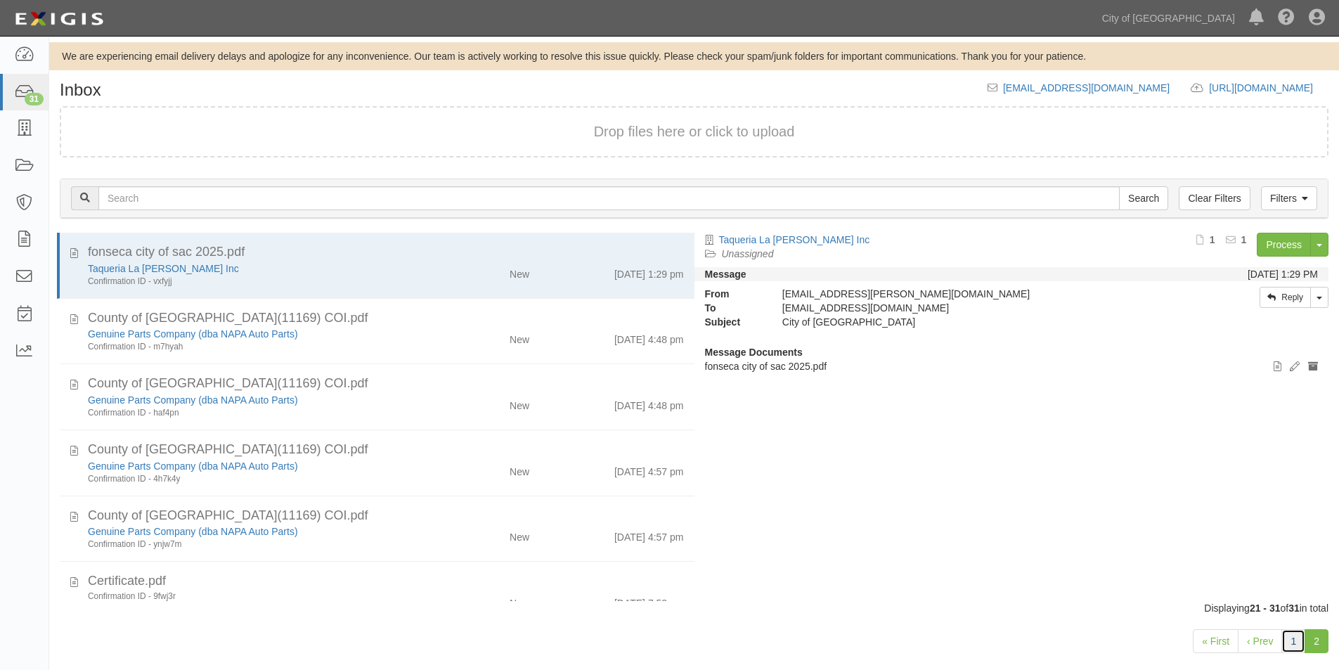
click at [1292, 641] on link "1" at bounding box center [1293, 641] width 24 height 24
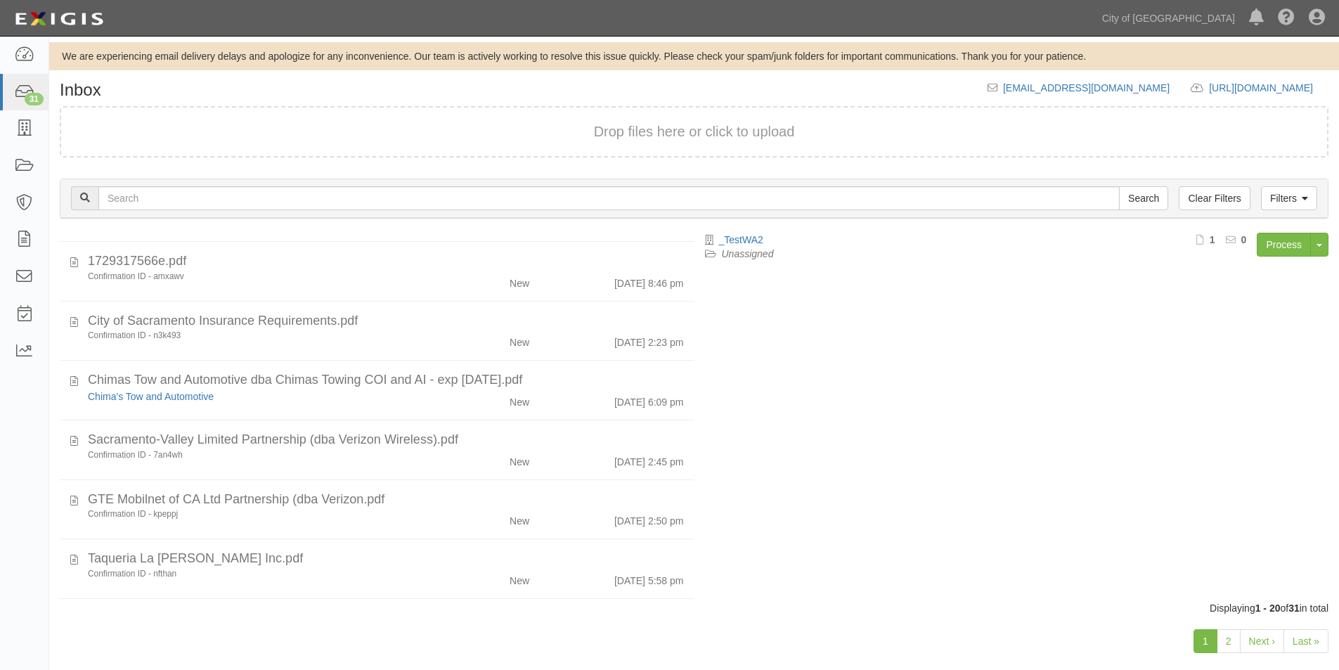
scroll to position [503, 0]
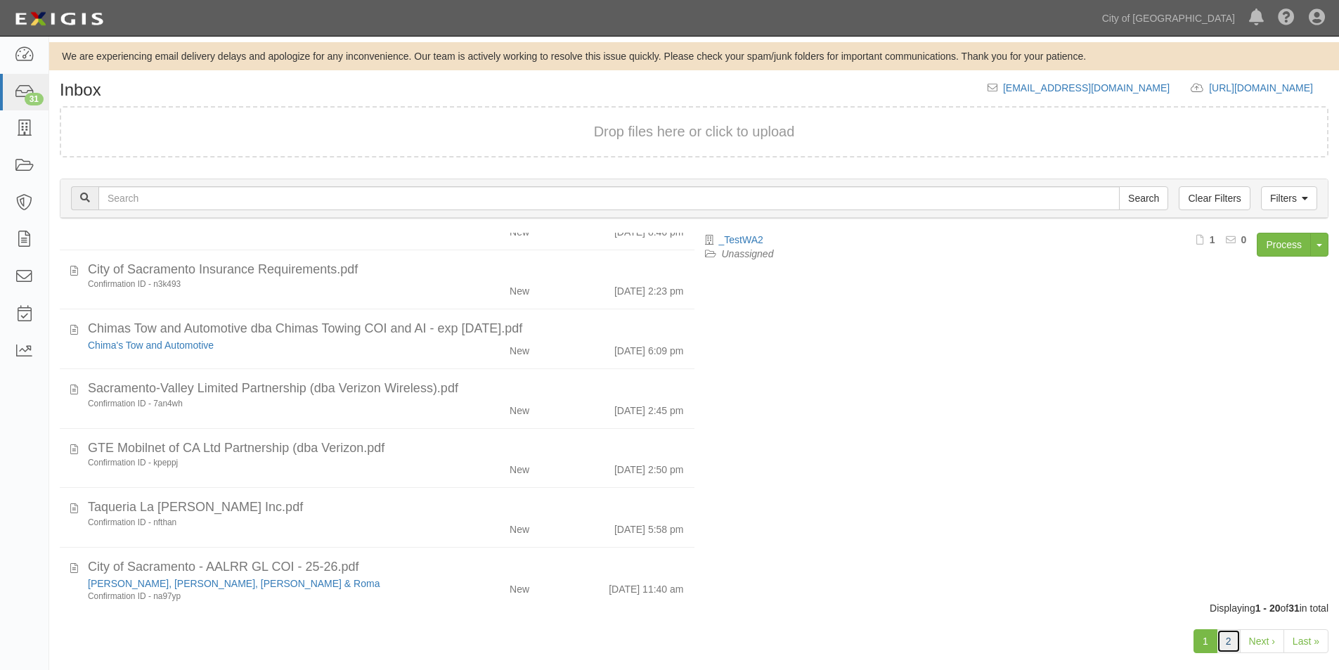
click at [1227, 647] on link "2" at bounding box center [1228, 641] width 24 height 24
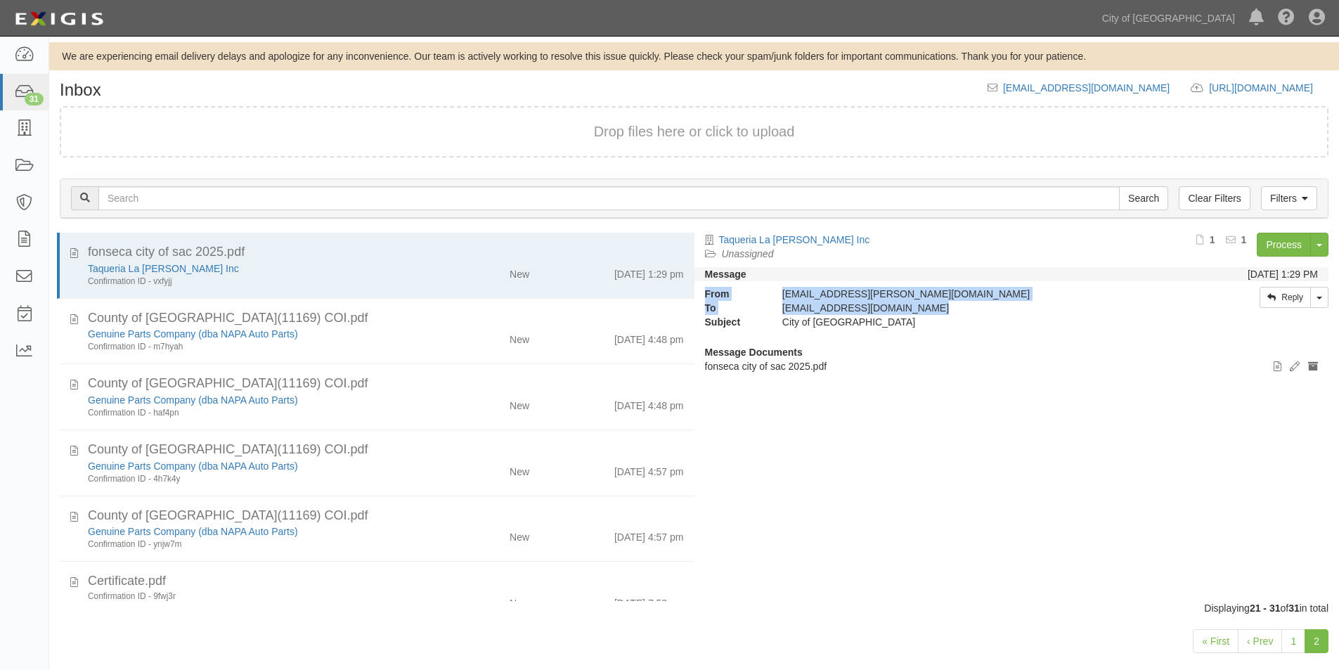
drag, startPoint x: 694, startPoint y: 316, endPoint x: 694, endPoint y: 480, distance: 163.7
click at [694, 480] on div "Taqueria La Estrella Inc Unassigned Process Toggle Document Dropdown Archive Do…" at bounding box center [1016, 410] width 645 height 355
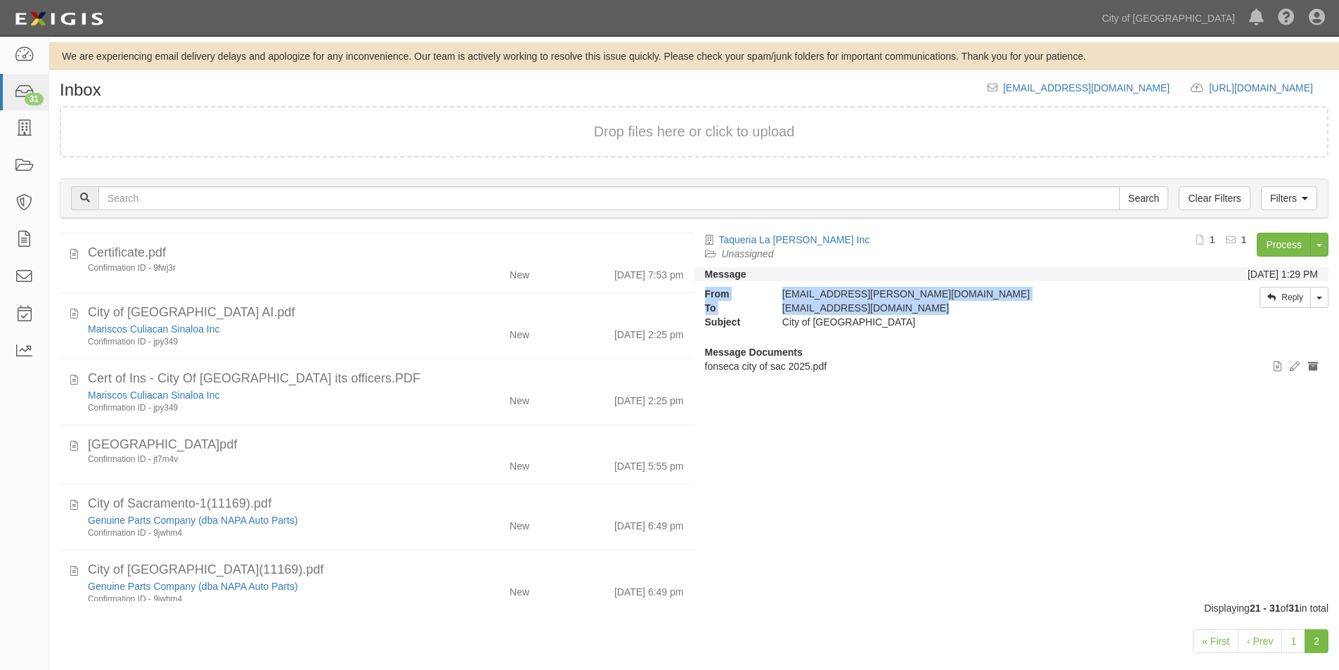
scroll to position [350, 0]
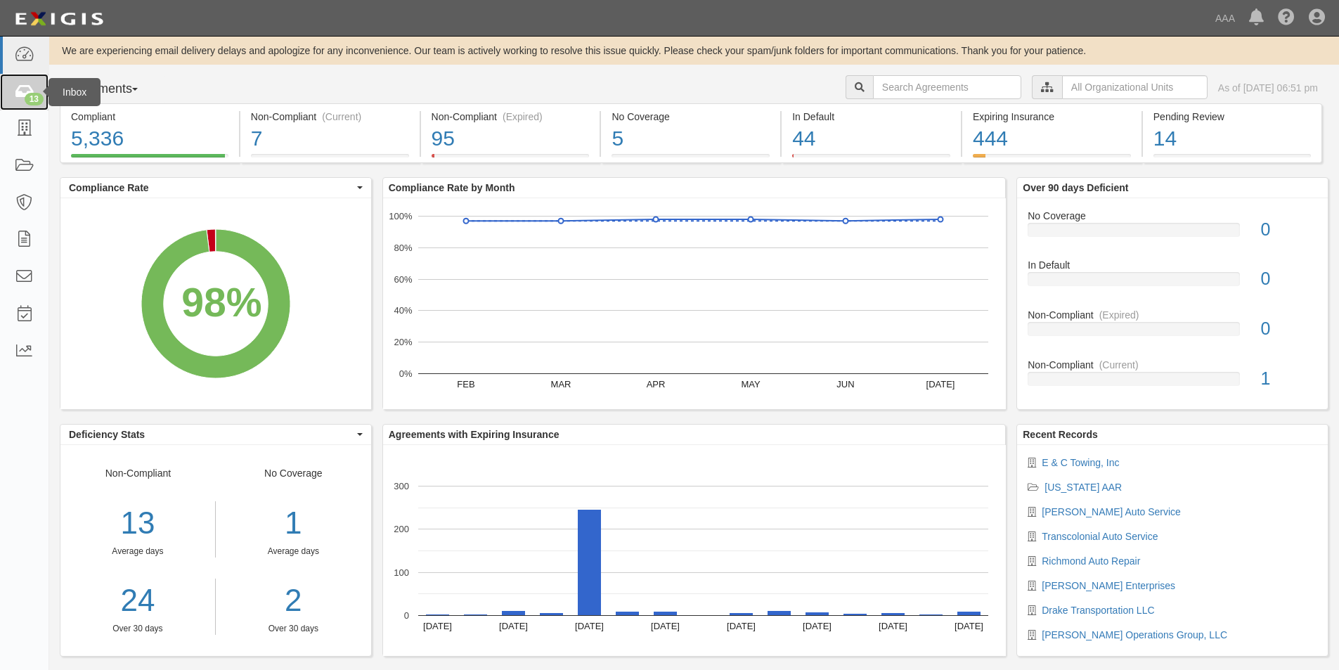
click at [17, 93] on icon at bounding box center [24, 92] width 20 height 16
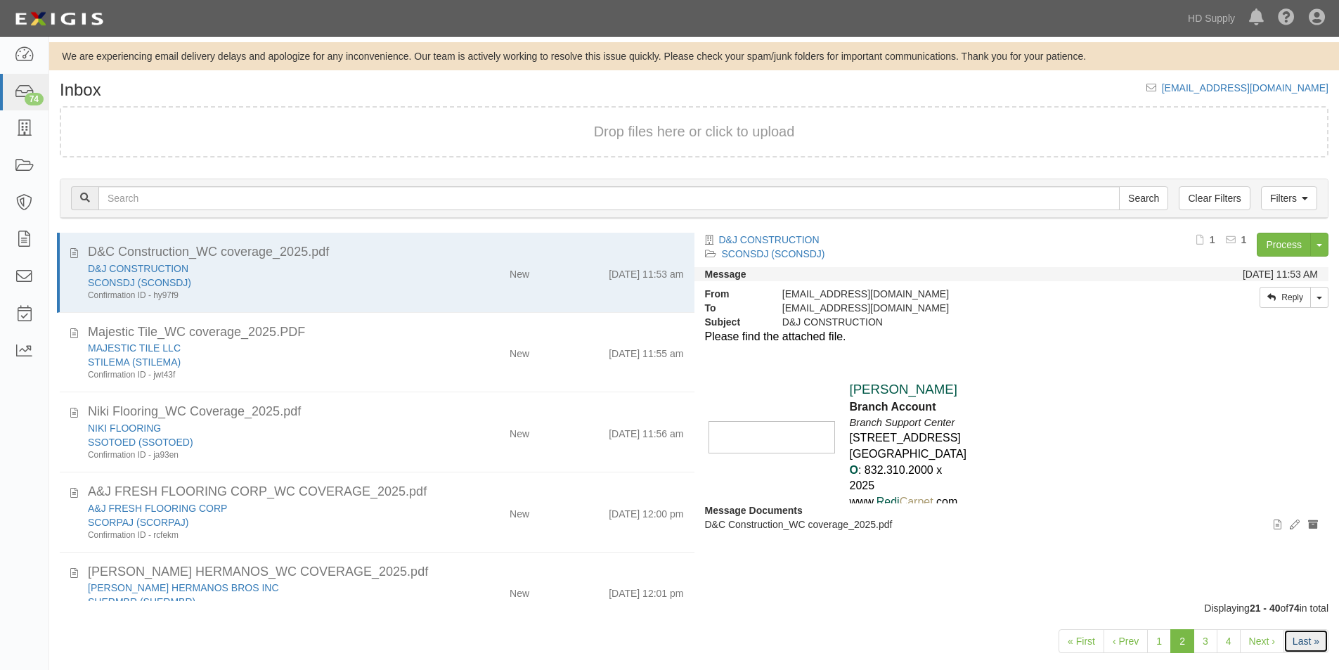
click at [1295, 638] on link "Last »" at bounding box center [1305, 641] width 45 height 24
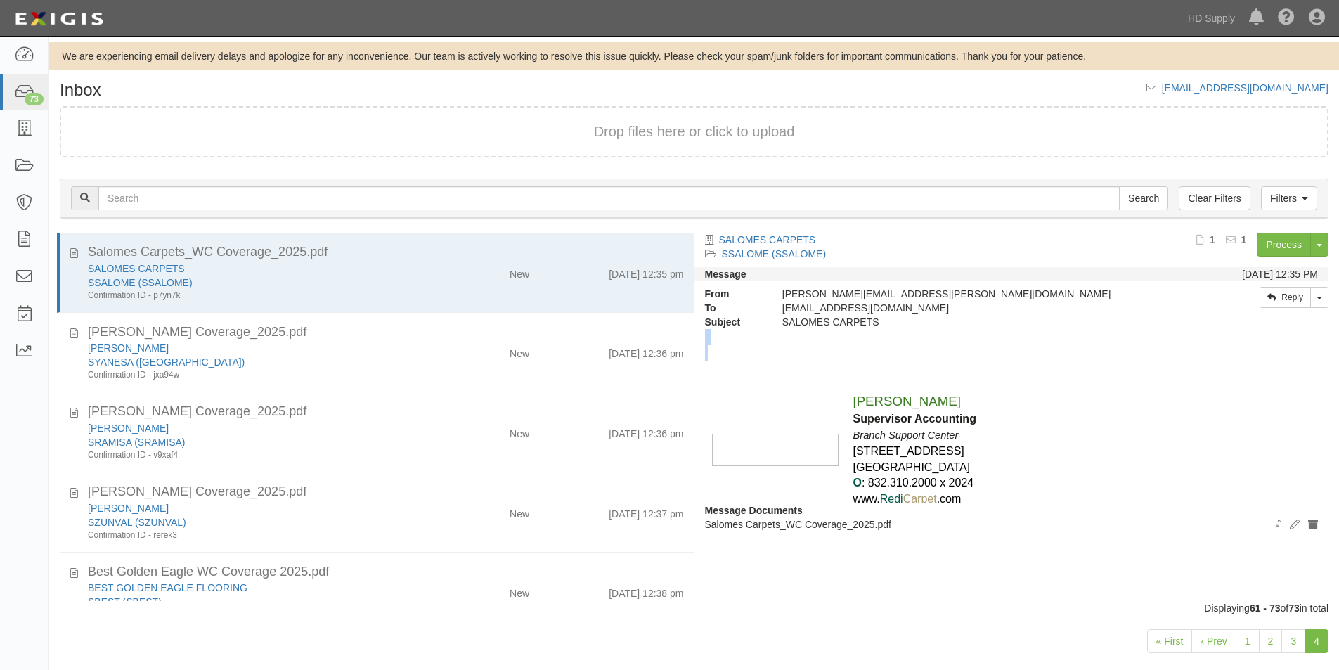
drag, startPoint x: 1328, startPoint y: 429, endPoint x: 1327, endPoint y: 467, distance: 38.7
click at [1327, 467] on div "SALOMES CARPETS SSALOME (SSALOME) Process Toggle Document Dropdown Archive Docu…" at bounding box center [1016, 410] width 645 height 355
click at [1119, 486] on div "[PERSON_NAME] Supervisor Accounting Branch Support Center [STREET_ADDRESS] O : …" at bounding box center [1011, 440] width 613 height 223
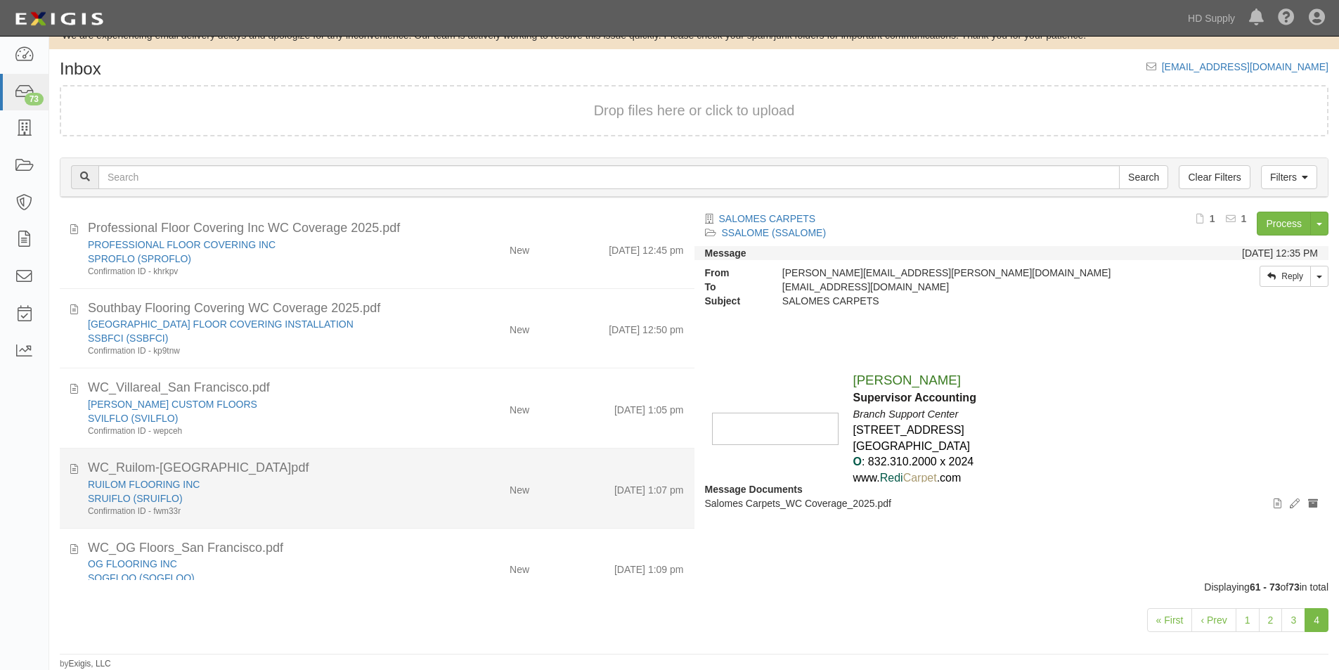
scroll to position [677, 0]
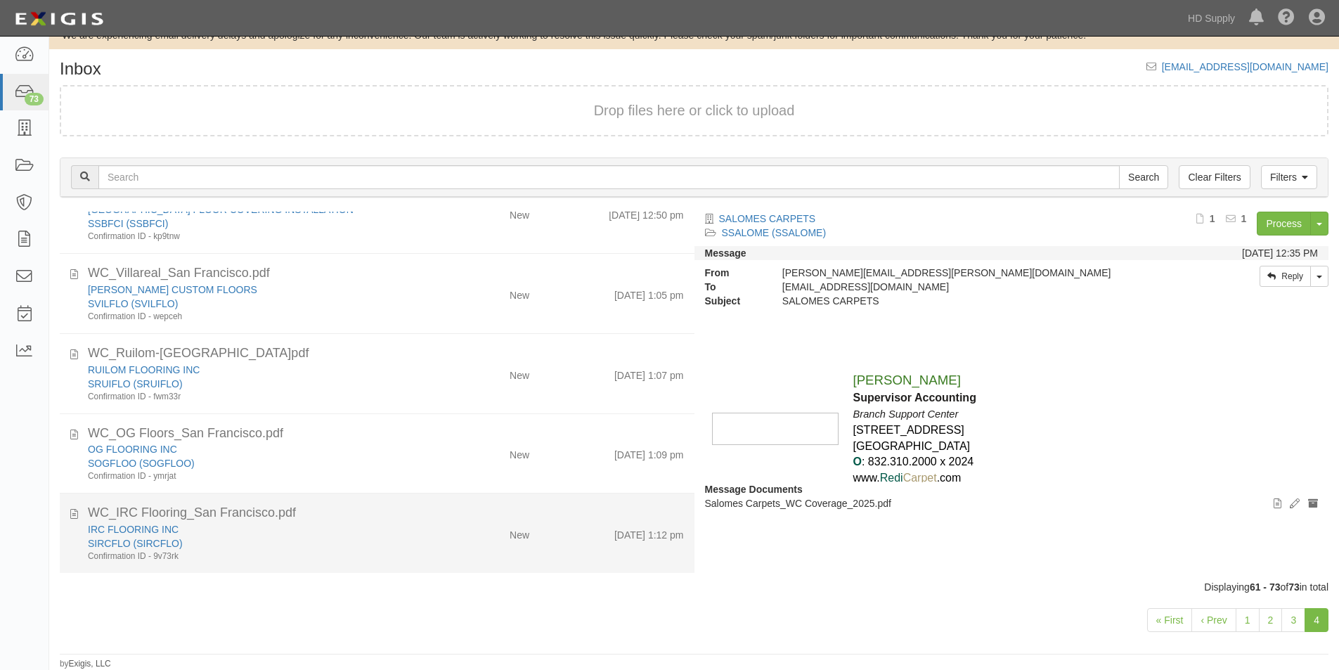
click at [437, 523] on div "New" at bounding box center [488, 532] width 103 height 20
